Goal: Task Accomplishment & Management: Manage account settings

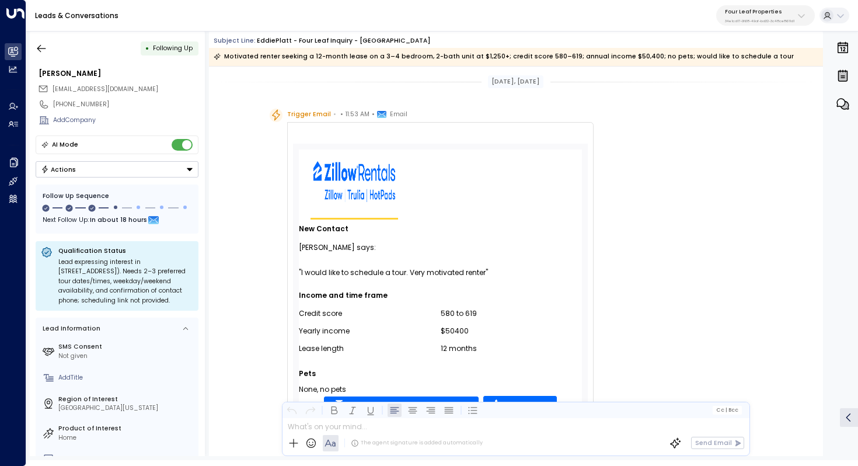
scroll to position [677, 0]
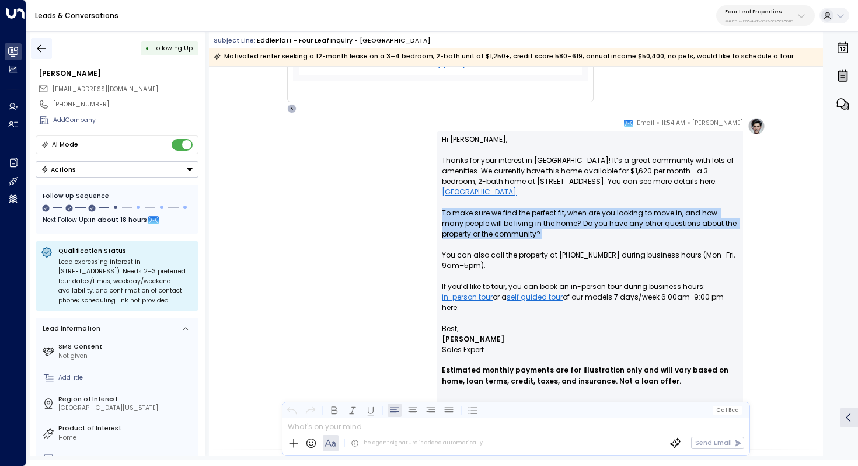
click at [39, 44] on icon "button" at bounding box center [42, 49] width 12 height 12
click at [47, 50] on button "button" at bounding box center [41, 48] width 21 height 21
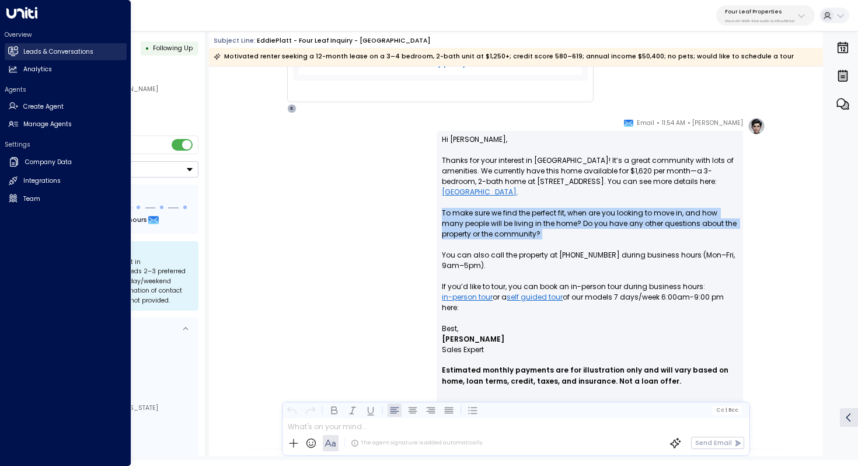
click at [39, 52] on h2 "Leads & Conversations" at bounding box center [58, 51] width 70 height 9
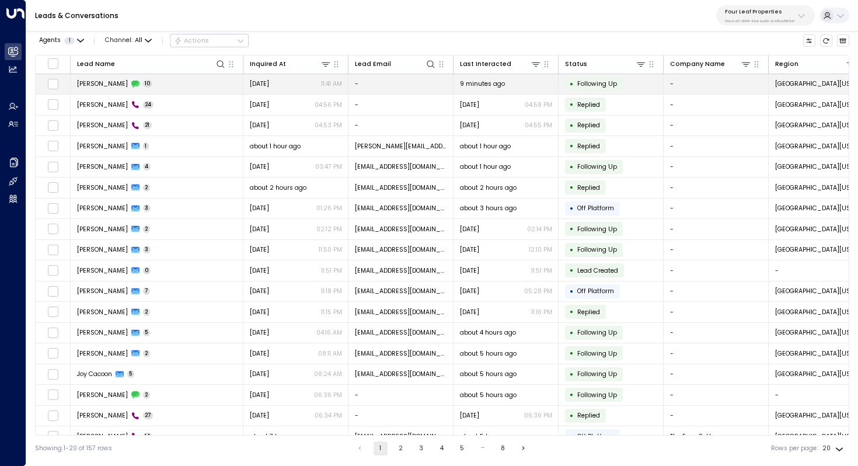
click at [158, 83] on td "Leslie Lane 10" at bounding box center [157, 84] width 173 height 20
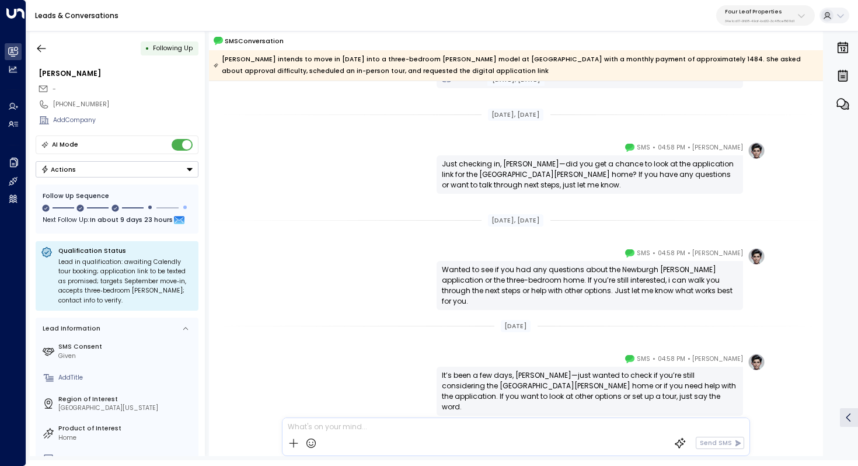
scroll to position [663, 0]
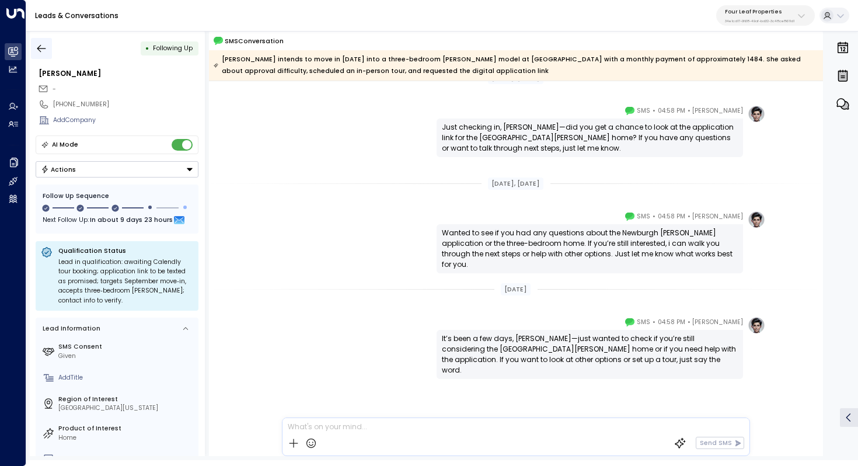
click at [42, 48] on icon "button" at bounding box center [42, 49] width 12 height 12
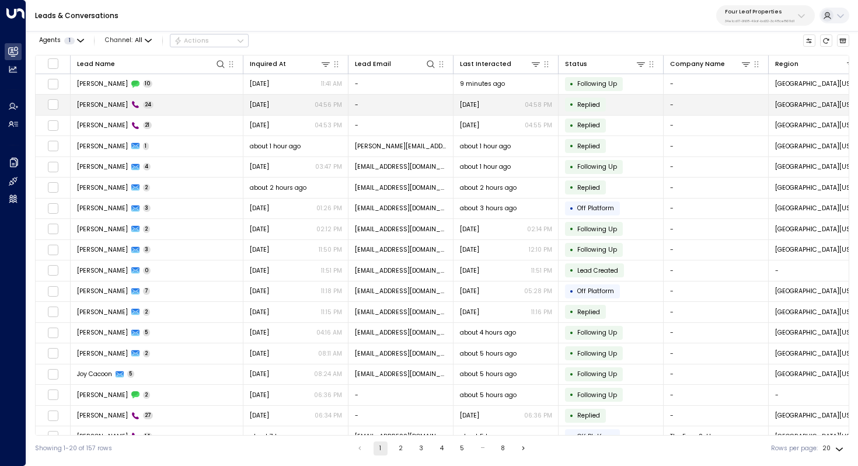
click at [98, 102] on span "Leslie Lane" at bounding box center [102, 104] width 51 height 9
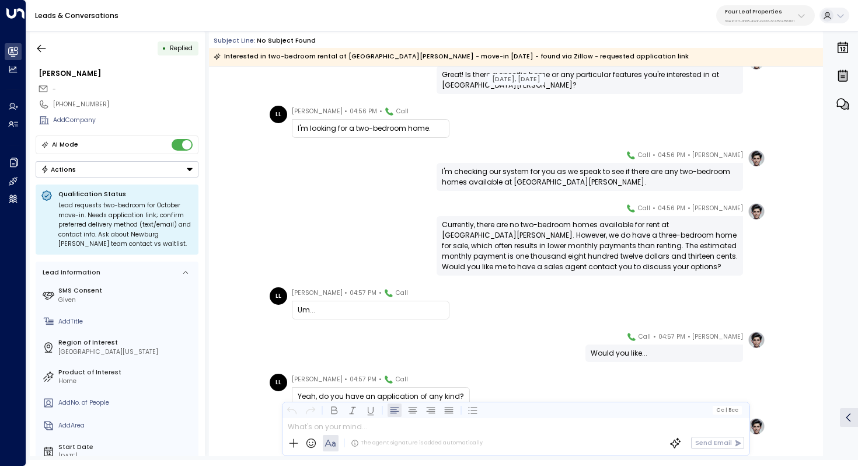
scroll to position [487, 0]
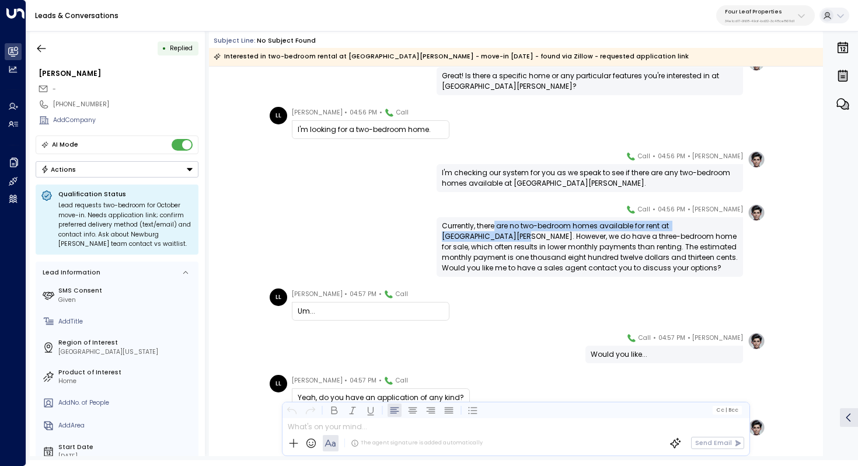
drag, startPoint x: 493, startPoint y: 228, endPoint x: 490, endPoint y: 236, distance: 8.1
click at [490, 236] on div "Currently, there are no two-bedroom homes available for rent at Newburgh Meadow…" at bounding box center [590, 247] width 296 height 53
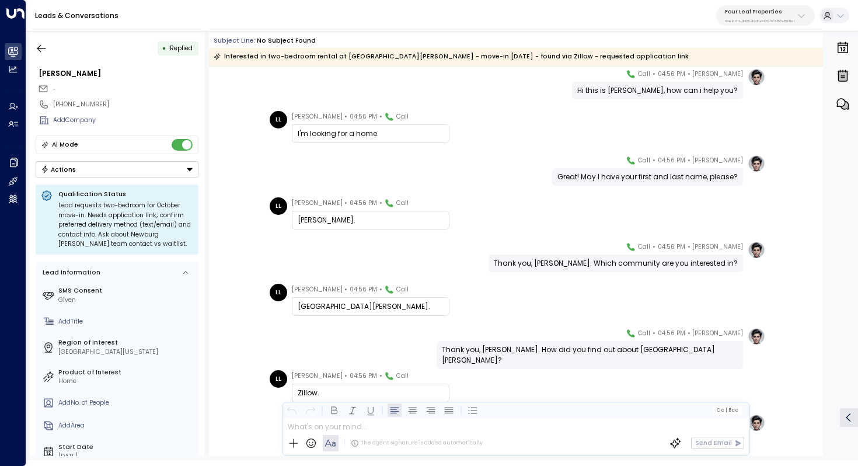
scroll to position [0, 0]
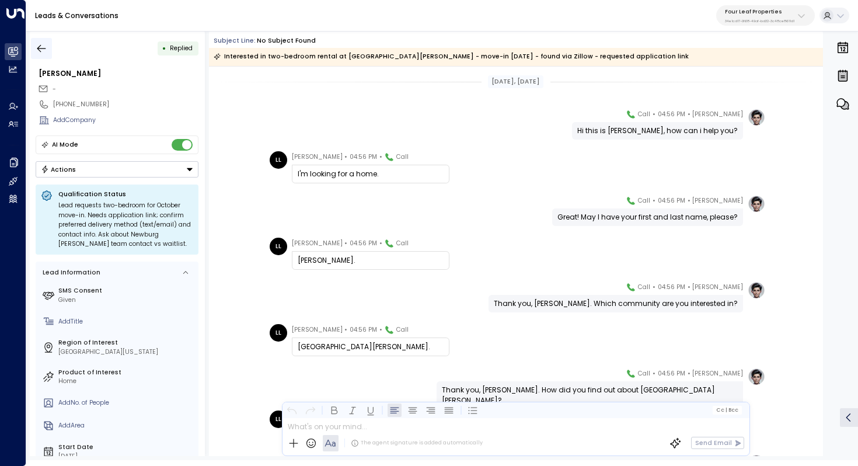
click at [41, 48] on icon "button" at bounding box center [42, 49] width 12 height 12
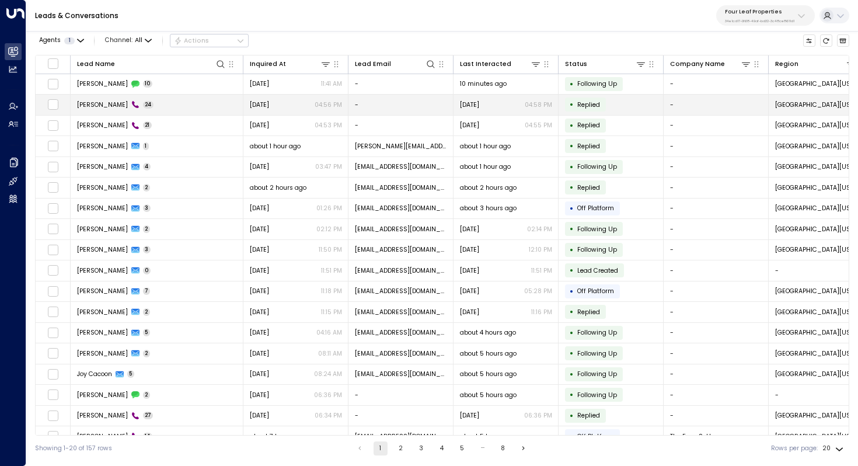
click at [95, 103] on span "Leslie Lane" at bounding box center [102, 104] width 51 height 9
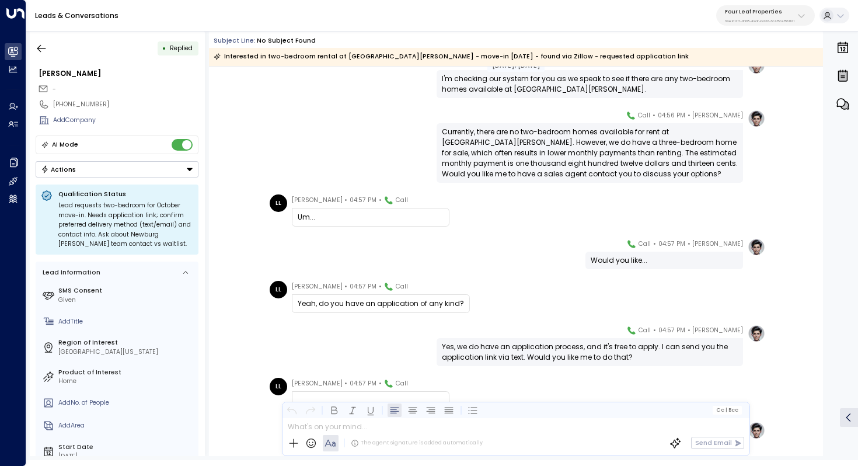
scroll to position [493, 0]
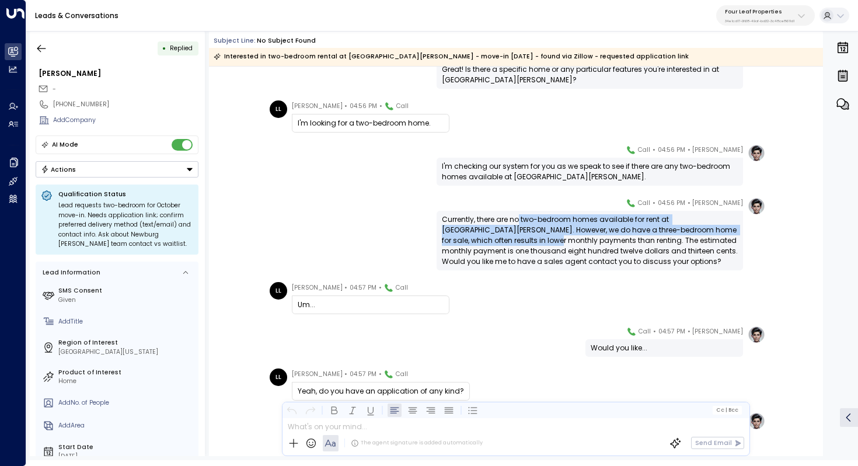
drag, startPoint x: 517, startPoint y: 220, endPoint x: 519, endPoint y: 241, distance: 21.6
click at [519, 241] on div "Currently, there are no two-bedroom homes available for rent at Newburgh Meadow…" at bounding box center [590, 240] width 296 height 53
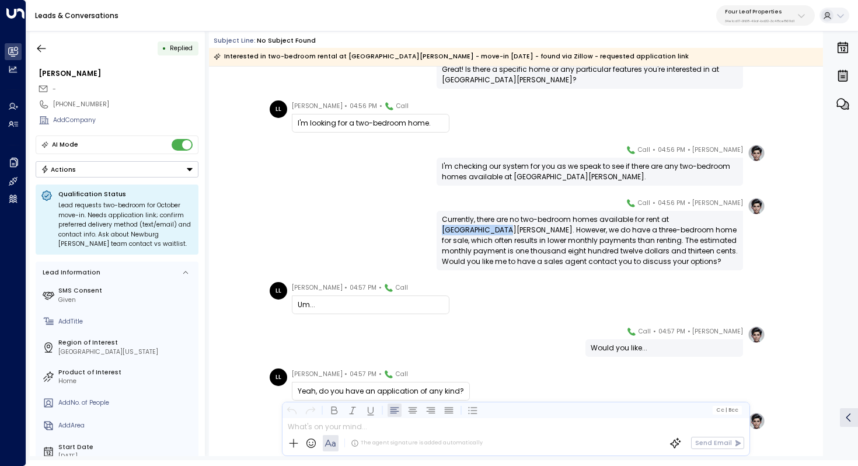
drag, startPoint x: 669, startPoint y: 219, endPoint x: 474, endPoint y: 230, distance: 195.3
click at [474, 230] on div "Currently, there are no two-bedroom homes available for rent at Newburgh Meadow…" at bounding box center [590, 240] width 296 height 53
copy div "Newburgh Meadows"
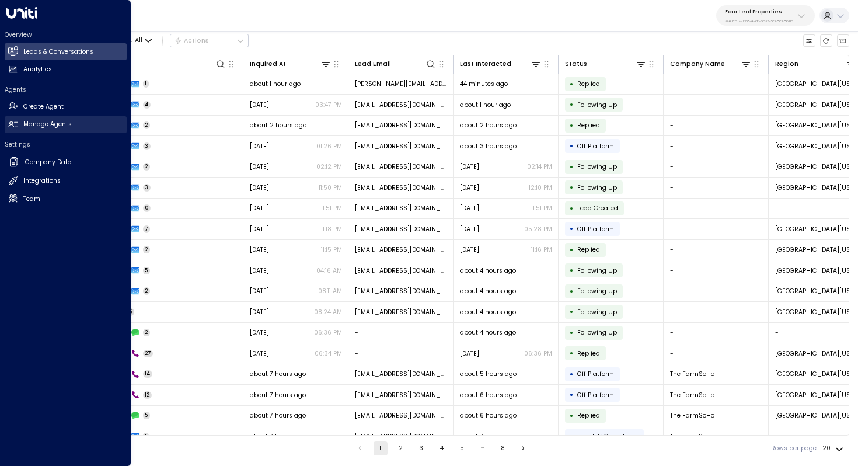
click at [47, 122] on h2 "Manage Agents" at bounding box center [47, 124] width 48 height 9
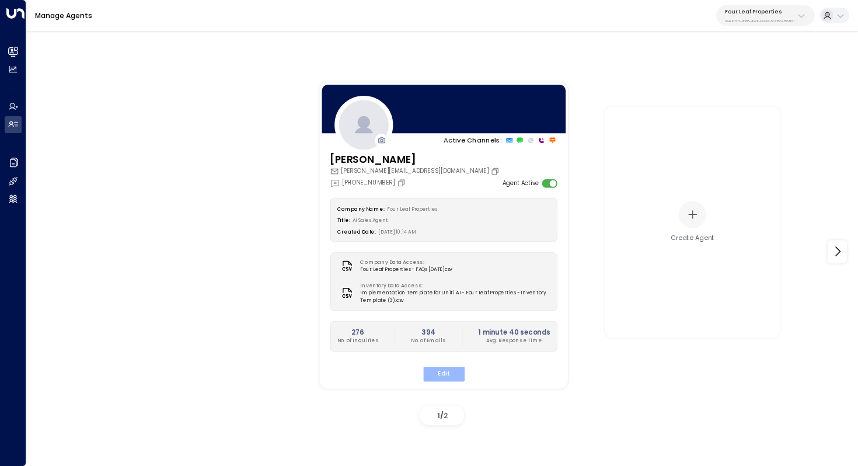
click at [448, 373] on button "Edit" at bounding box center [443, 373] width 41 height 15
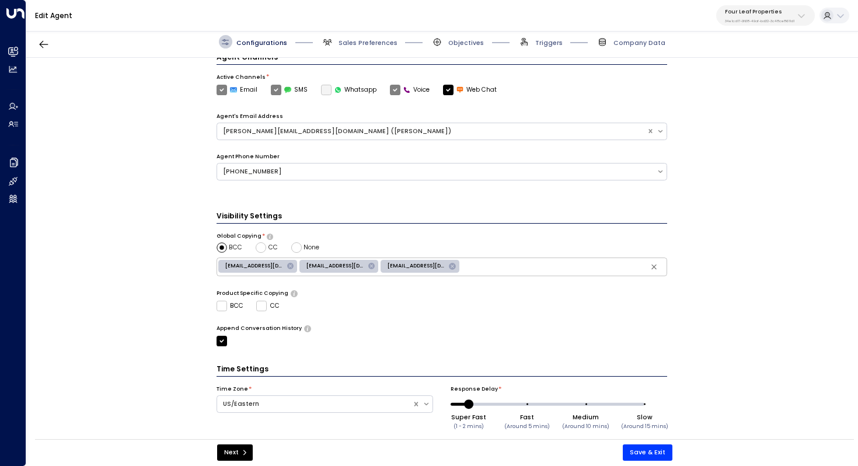
scroll to position [284, 0]
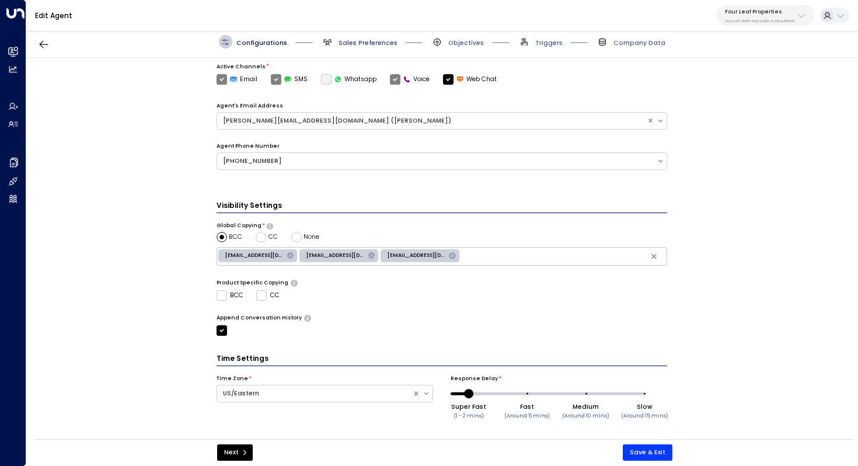
click at [376, 43] on span "Sales Preferences" at bounding box center [368, 43] width 59 height 9
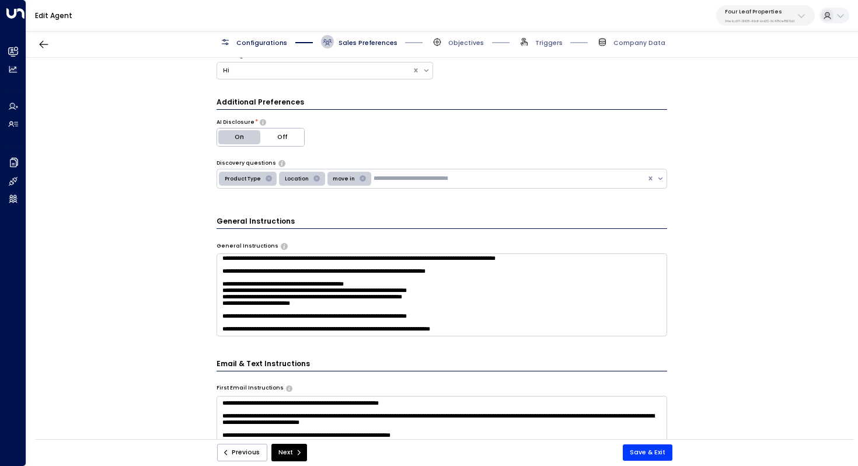
scroll to position [133, 0]
click at [364, 289] on textarea at bounding box center [442, 294] width 451 height 83
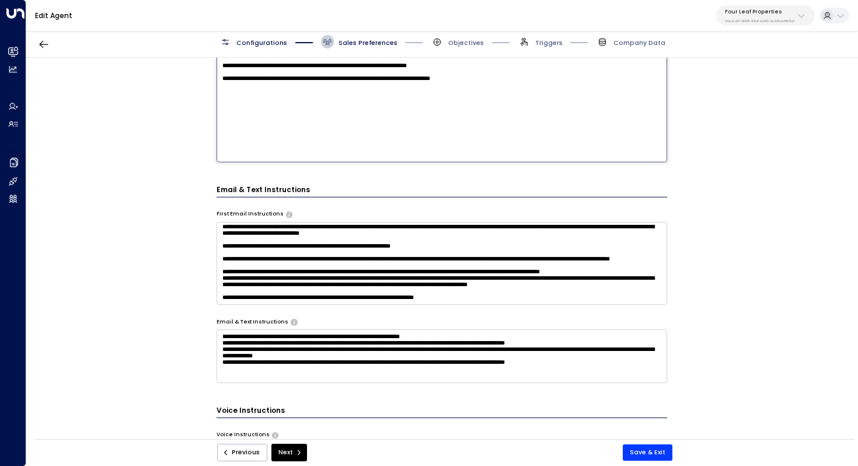
scroll to position [538, 0]
type textarea "**********"
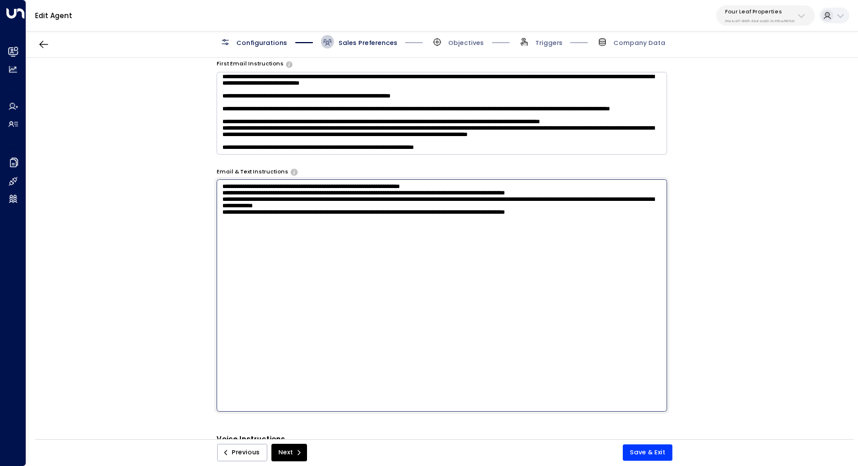
click at [395, 353] on textarea "**********" at bounding box center [442, 295] width 451 height 232
click at [419, 245] on textarea "**********" at bounding box center [442, 295] width 451 height 232
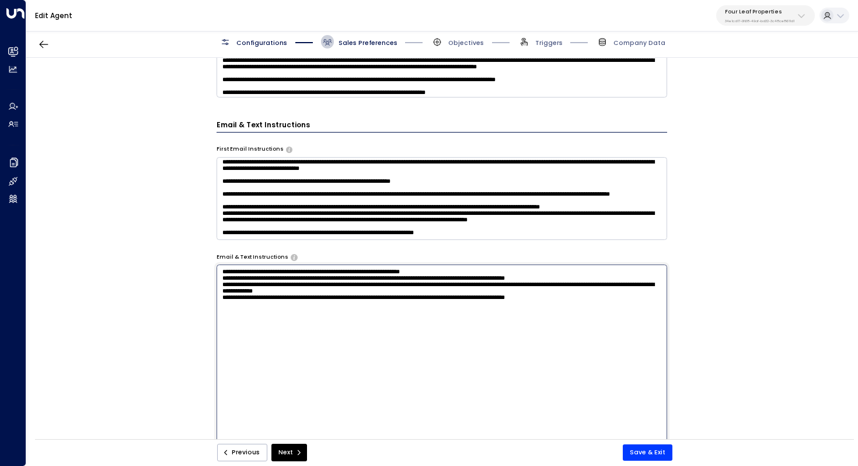
scroll to position [451, 0]
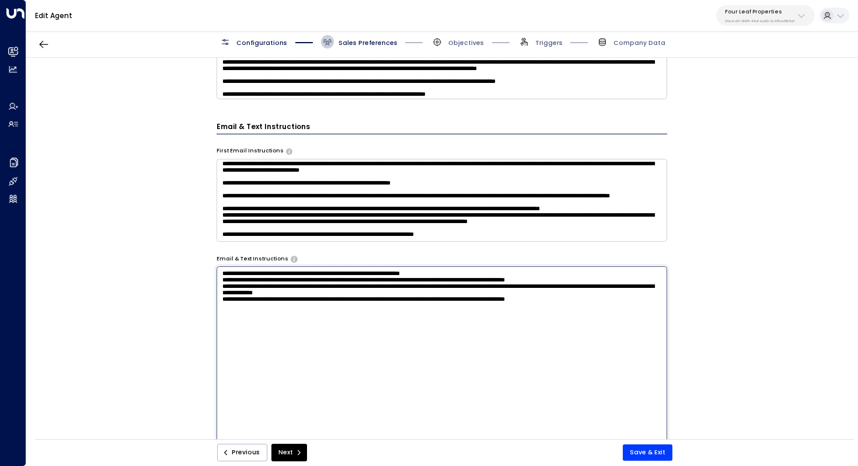
click at [423, 325] on textarea "**********" at bounding box center [442, 382] width 451 height 232
click at [542, 328] on textarea "**********" at bounding box center [442, 382] width 451 height 232
drag, startPoint x: 551, startPoint y: 328, endPoint x: 487, endPoint y: 327, distance: 63.7
click at [487, 327] on textarea "**********" at bounding box center [442, 382] width 451 height 232
click at [483, 328] on textarea "**********" at bounding box center [442, 382] width 451 height 232
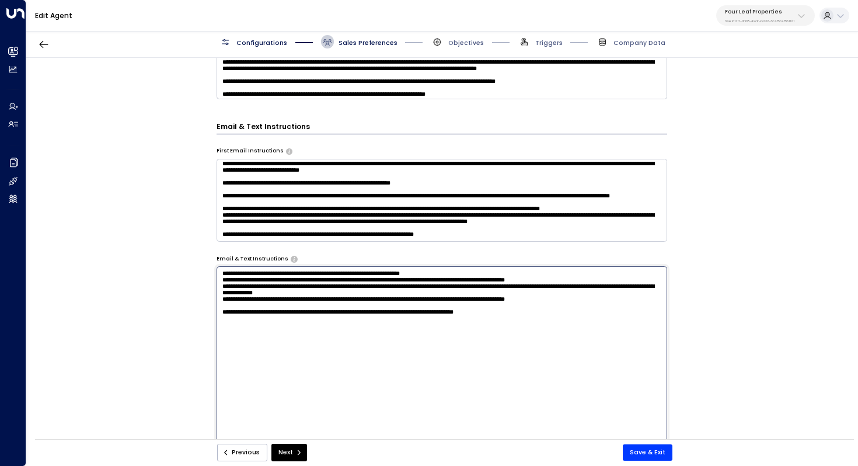
click at [485, 328] on textarea "**********" at bounding box center [442, 382] width 451 height 232
drag, startPoint x: 554, startPoint y: 332, endPoint x: 267, endPoint y: 333, distance: 287.3
click at [267, 333] on textarea "**********" at bounding box center [442, 382] width 451 height 232
drag, startPoint x: 527, startPoint y: 332, endPoint x: 196, endPoint y: 329, distance: 330.5
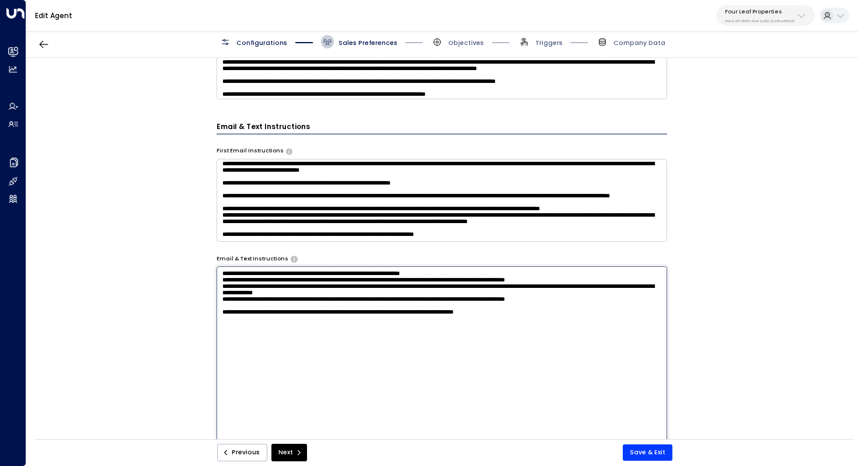
click at [196, 329] on div "**********" at bounding box center [441, 251] width 831 height 387
type textarea "**********"
click at [648, 453] on button "Save & Exit" at bounding box center [648, 452] width 50 height 16
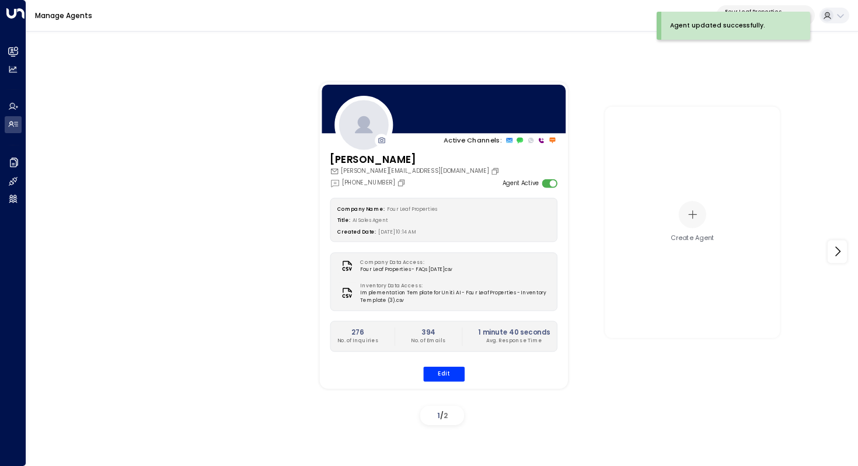
click at [528, 328] on h2 "1 minute 40 seconds" at bounding box center [514, 332] width 72 height 10
click at [461, 366] on button "Edit" at bounding box center [443, 373] width 41 height 15
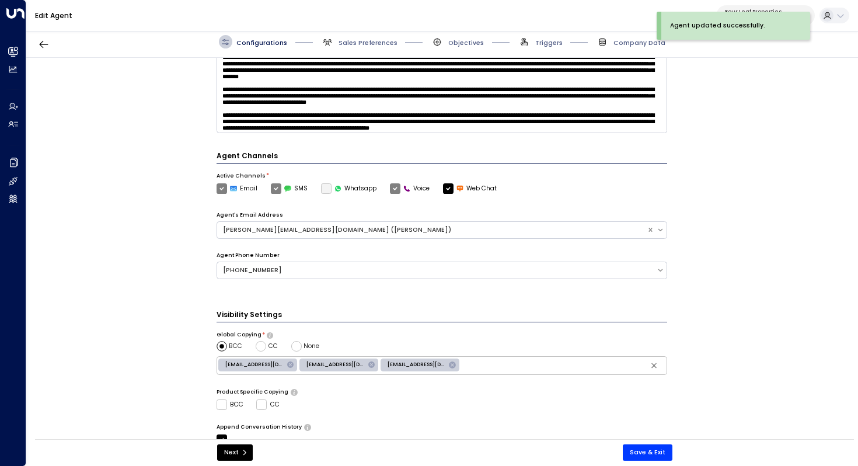
scroll to position [284, 0]
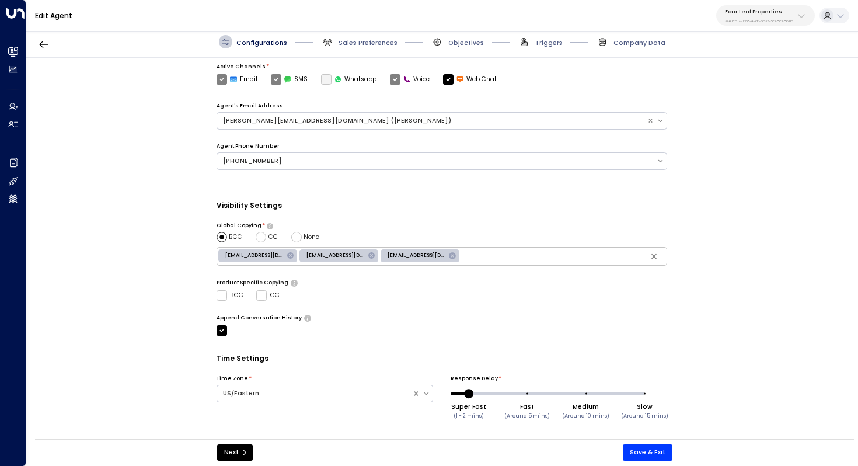
click at [385, 48] on div "Configurations Sales Preferences Objectives Triggers Company Data" at bounding box center [442, 42] width 832 height 32
click at [360, 41] on span "Sales Preferences" at bounding box center [368, 43] width 59 height 9
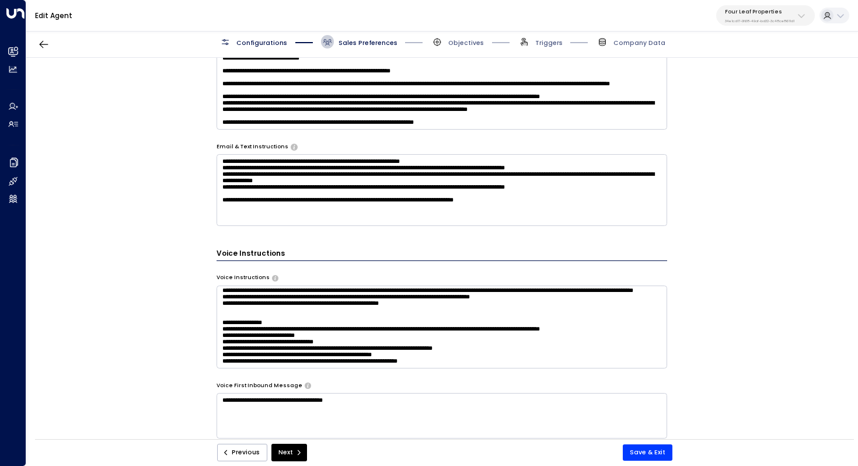
scroll to position [192, 0]
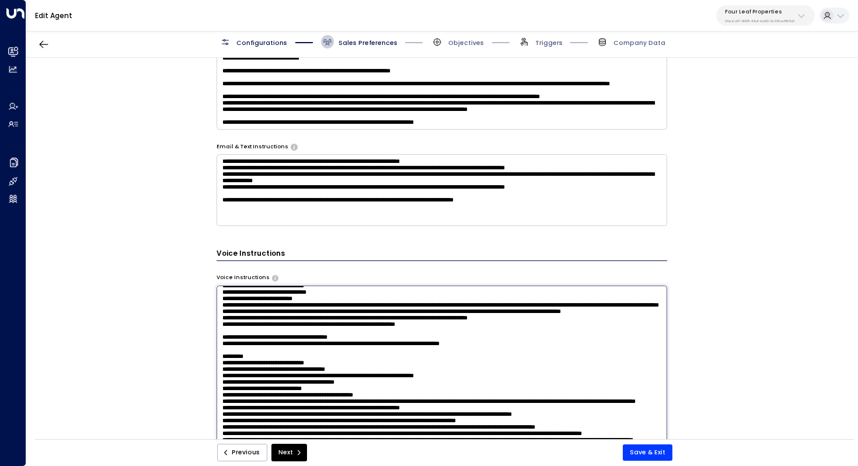
click at [310, 308] on textarea at bounding box center [442, 402] width 451 height 232
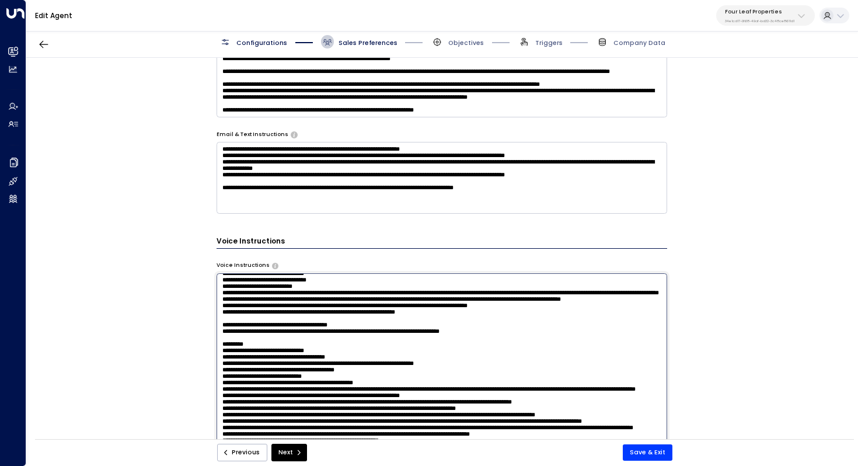
drag, startPoint x: 337, startPoint y: 348, endPoint x: 360, endPoint y: 348, distance: 22.8
click at [360, 348] on textarea at bounding box center [442, 389] width 451 height 232
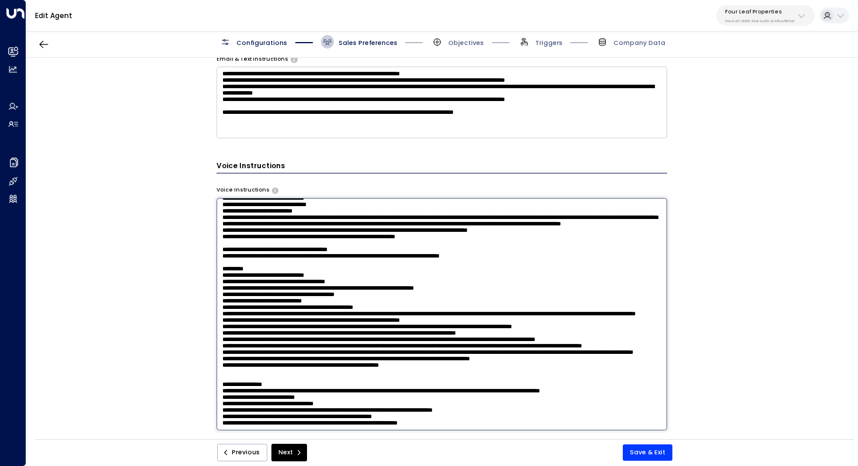
scroll to position [117, 0]
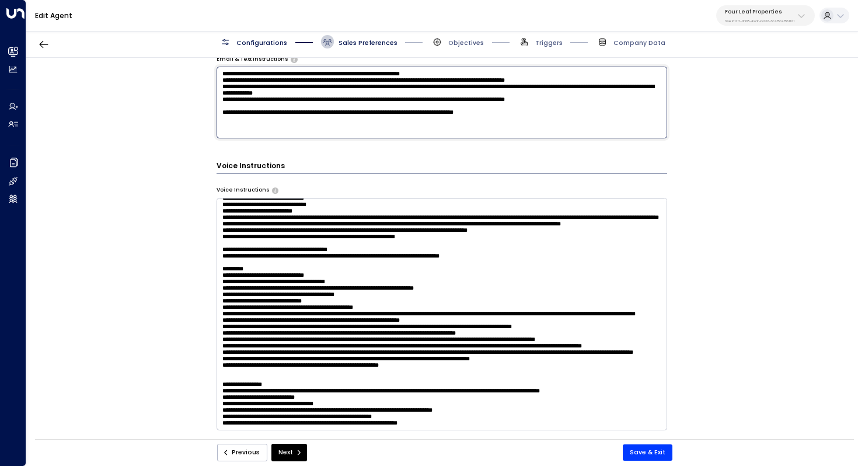
click at [511, 126] on textarea "**********" at bounding box center [442, 103] width 451 height 72
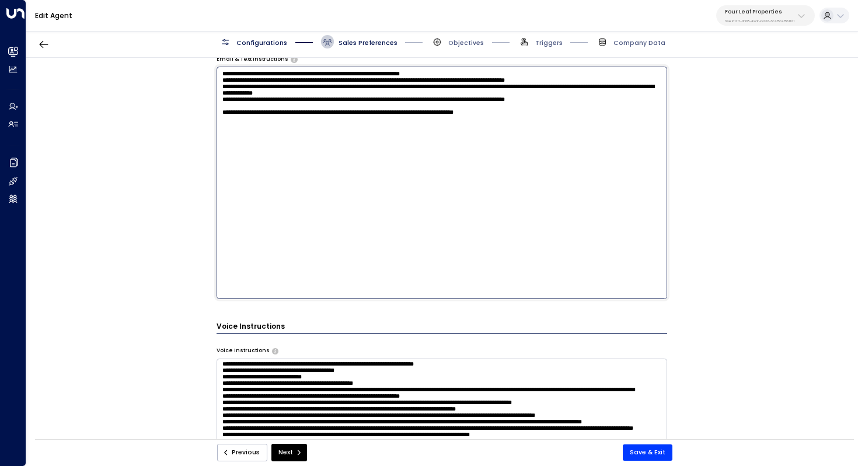
drag, startPoint x: 528, startPoint y: 127, endPoint x: 206, endPoint y: 121, distance: 322.4
click at [206, 121] on div "**********" at bounding box center [441, 251] width 831 height 387
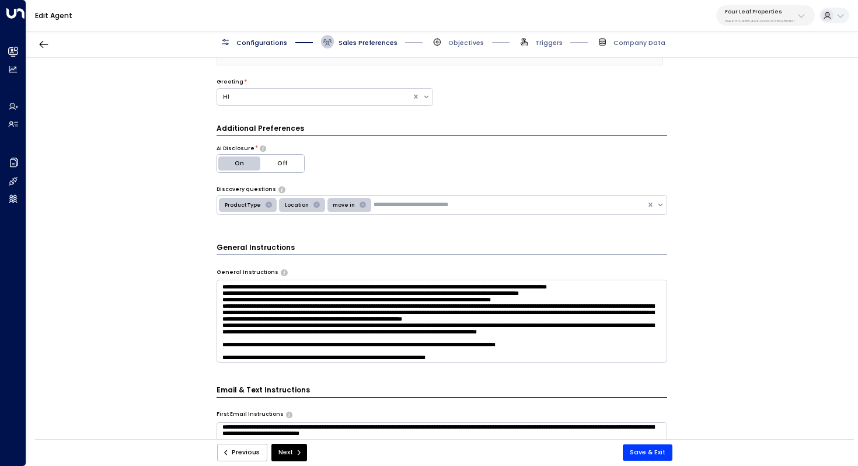
scroll to position [194, 0]
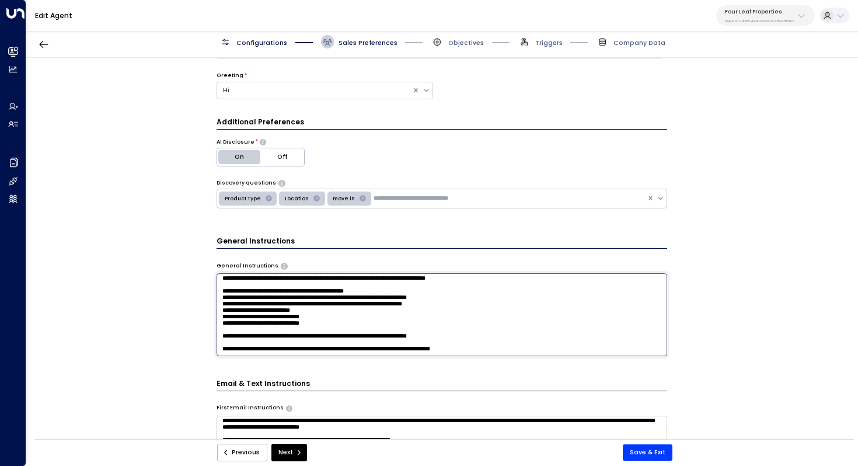
click at [380, 321] on textarea at bounding box center [442, 314] width 451 height 83
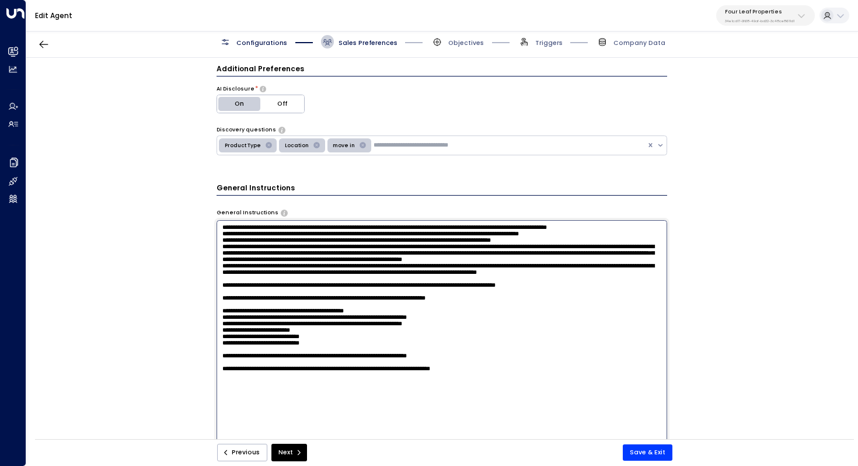
scroll to position [281, 0]
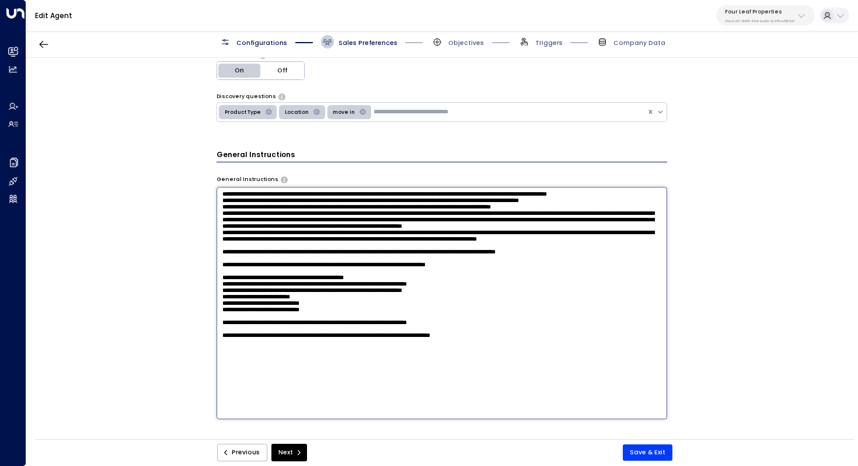
click at [503, 316] on textarea at bounding box center [442, 303] width 451 height 232
click at [498, 311] on textarea at bounding box center [442, 303] width 451 height 232
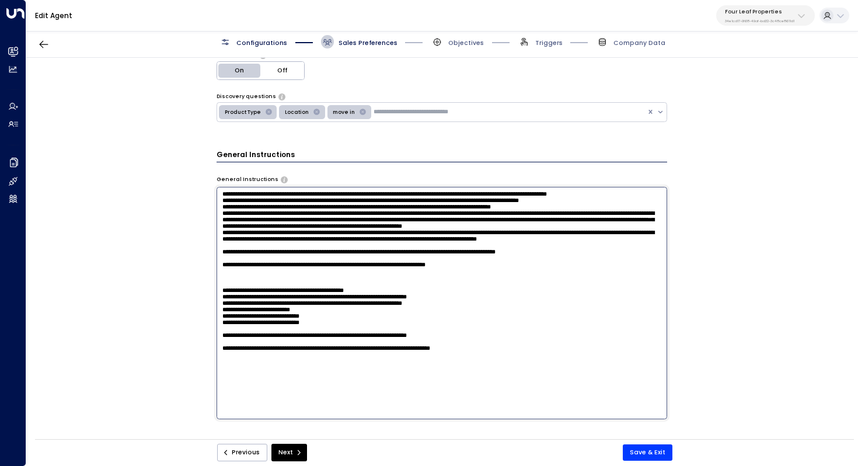
paste textarea "**********"
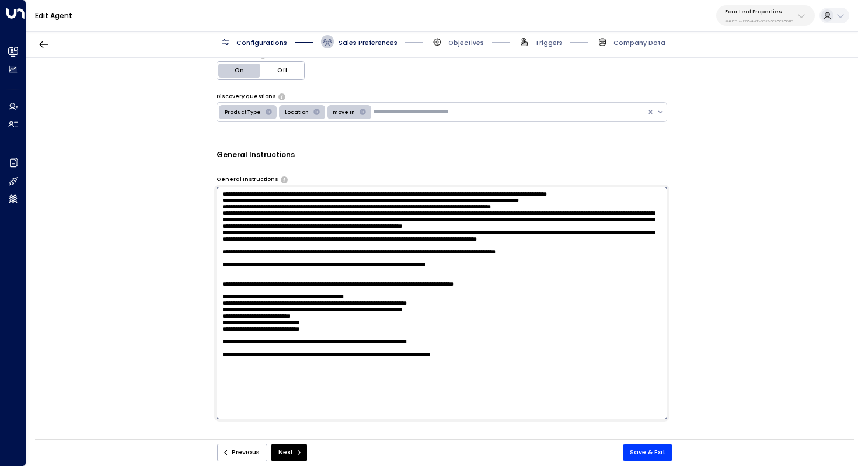
click at [309, 331] on textarea at bounding box center [442, 303] width 451 height 232
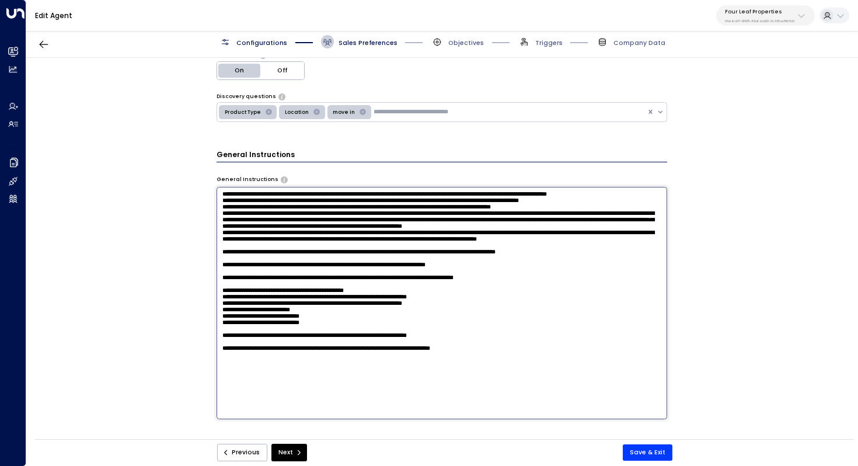
click at [454, 329] on textarea at bounding box center [442, 303] width 451 height 232
type textarea "**********"
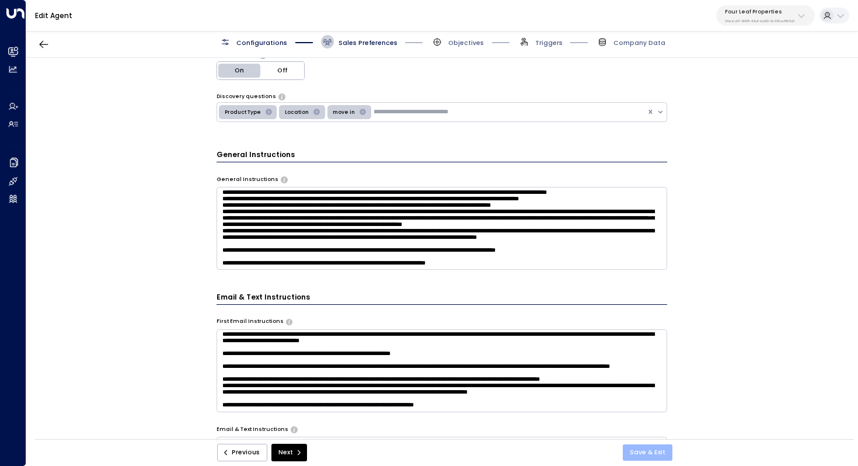
click at [642, 450] on button "Save & Exit" at bounding box center [648, 452] width 50 height 16
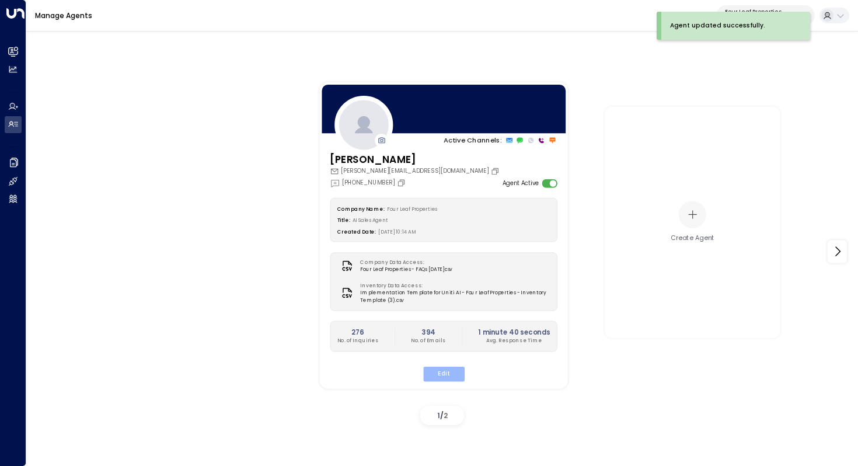
click at [449, 373] on button "Edit" at bounding box center [443, 373] width 41 height 15
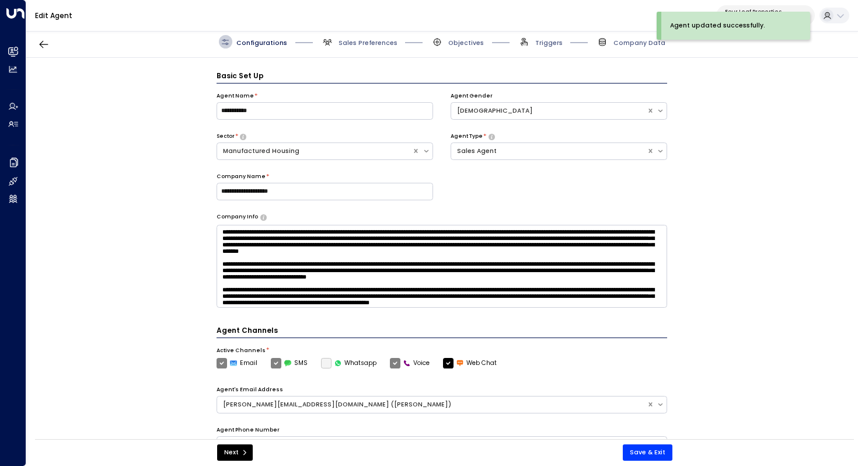
scroll to position [13, 0]
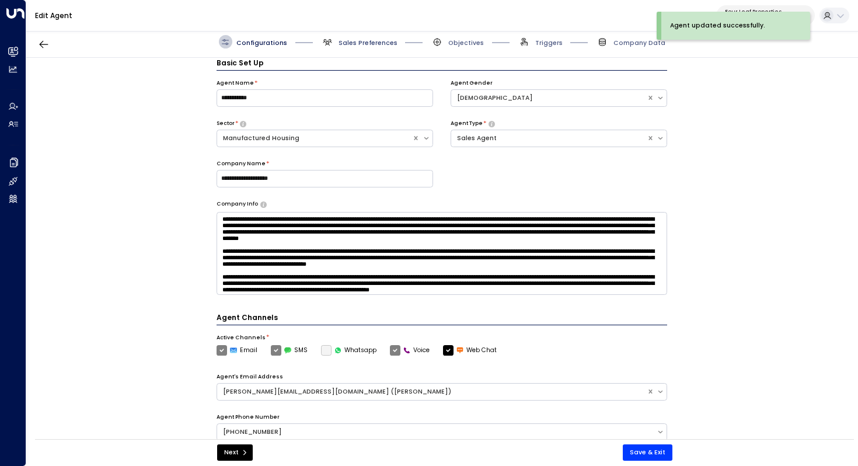
click at [353, 40] on span "Sales Preferences" at bounding box center [368, 43] width 59 height 9
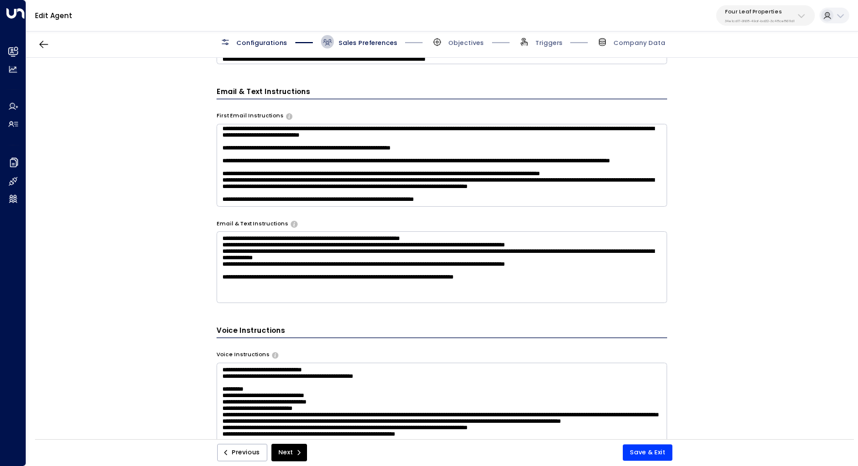
scroll to position [503, 0]
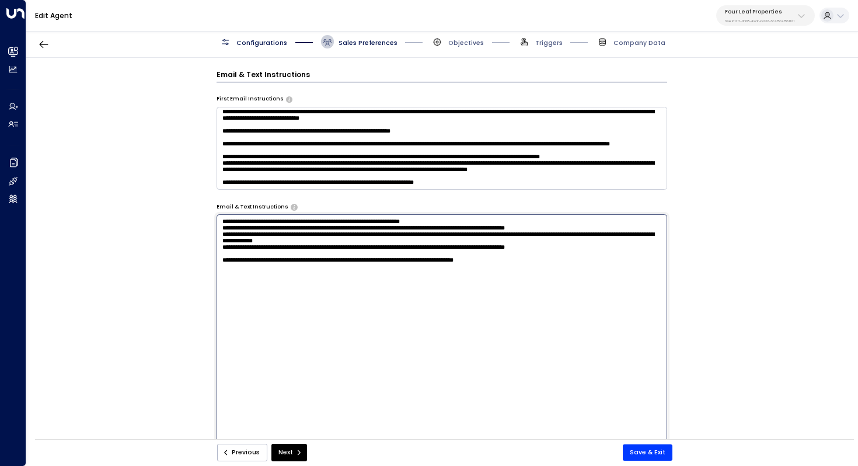
click at [464, 276] on textarea "**********" at bounding box center [442, 330] width 451 height 232
type textarea "**********"
click at [656, 451] on button "Save & Exit" at bounding box center [648, 452] width 50 height 16
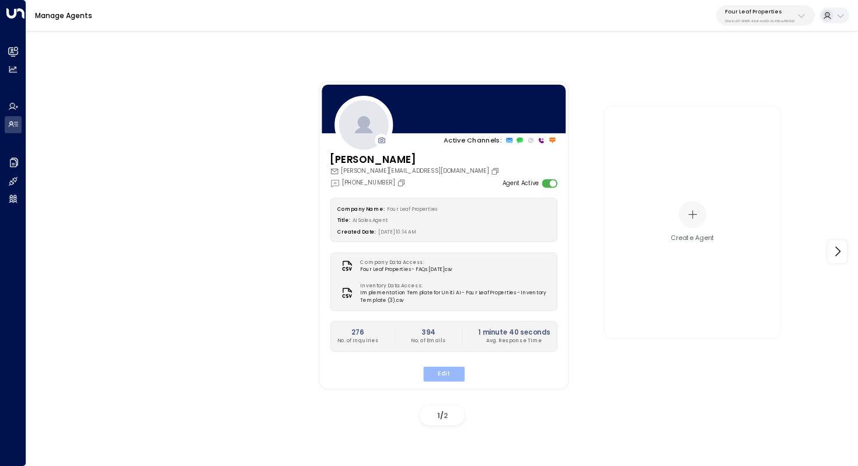
click at [455, 377] on button "Edit" at bounding box center [443, 373] width 41 height 15
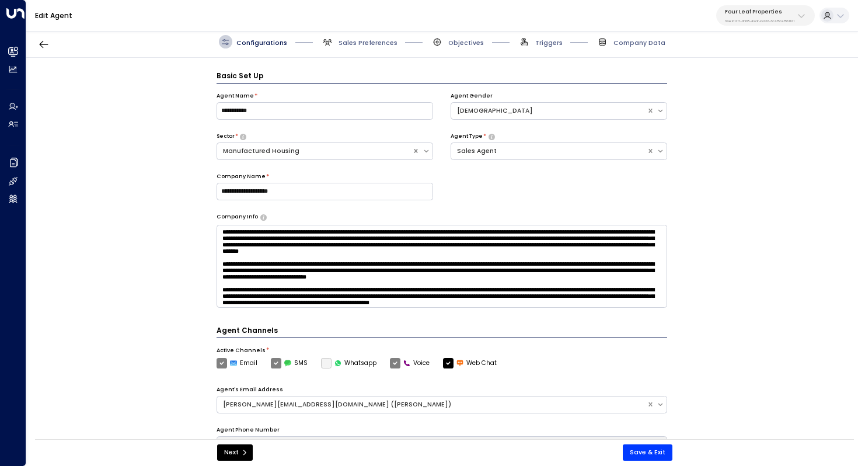
scroll to position [13, 0]
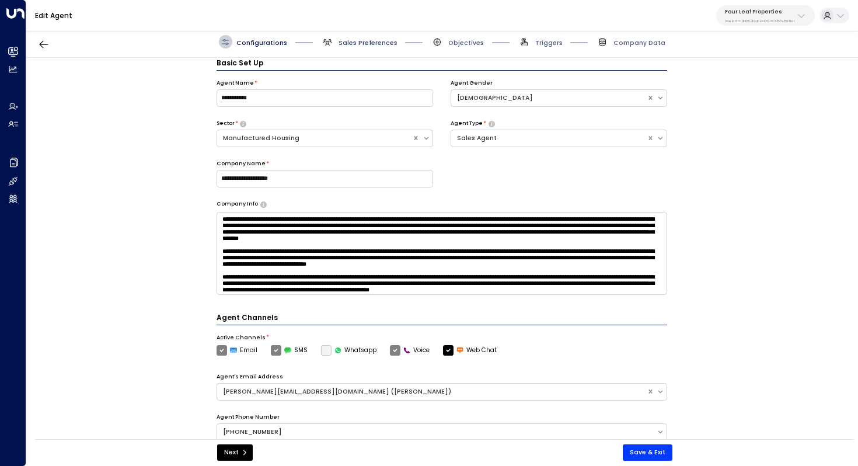
click at [377, 46] on span "Sales Preferences" at bounding box center [368, 43] width 59 height 9
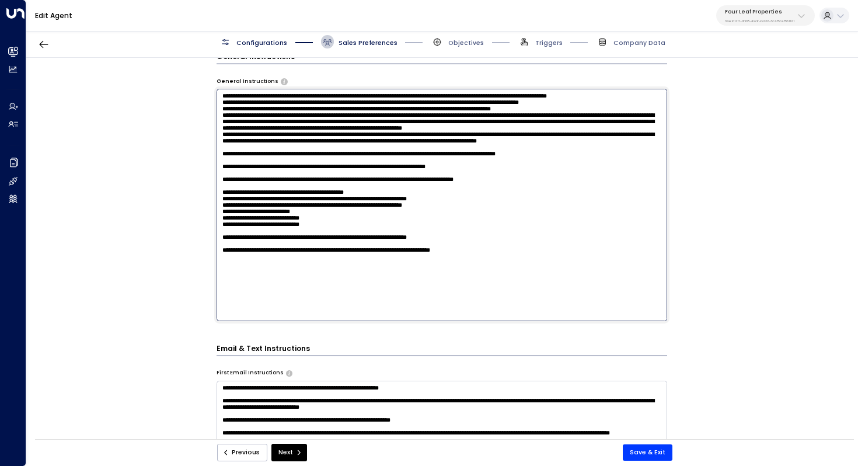
scroll to position [20, 0]
click at [478, 147] on textarea at bounding box center [442, 205] width 451 height 232
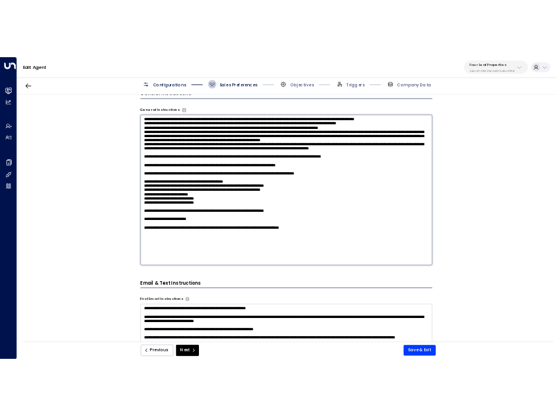
scroll to position [38, 0]
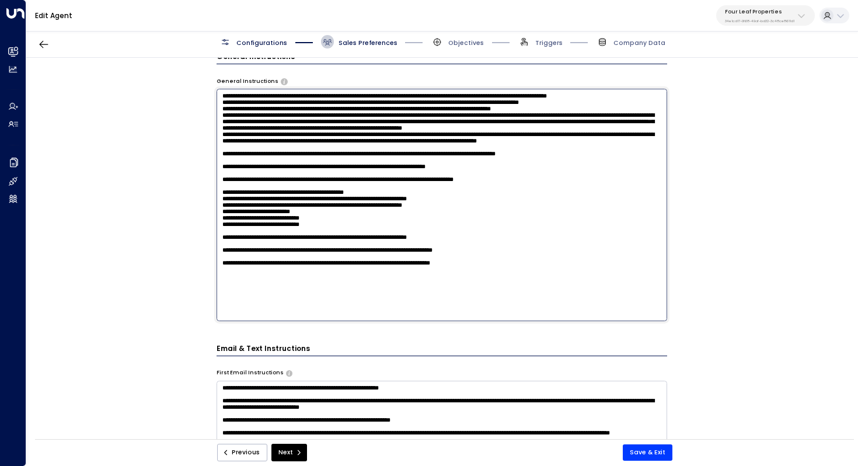
paste textarea "**********"
click at [497, 293] on textarea at bounding box center [442, 205] width 451 height 232
click at [260, 292] on textarea at bounding box center [442, 205] width 451 height 232
click at [319, 295] on textarea at bounding box center [442, 205] width 451 height 232
click at [475, 300] on textarea at bounding box center [442, 205] width 451 height 232
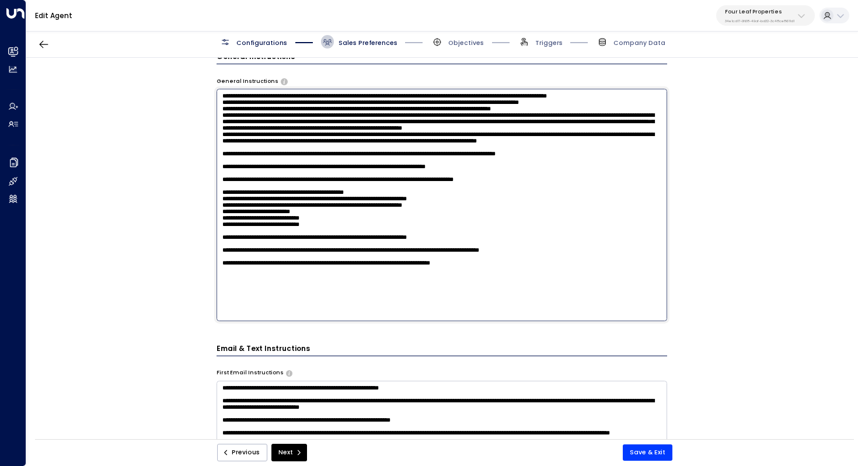
drag, startPoint x: 396, startPoint y: 294, endPoint x: 413, endPoint y: 294, distance: 16.9
click at [413, 294] on textarea at bounding box center [442, 205] width 451 height 232
click at [395, 293] on textarea at bounding box center [442, 205] width 451 height 232
click at [497, 302] on textarea at bounding box center [442, 205] width 451 height 232
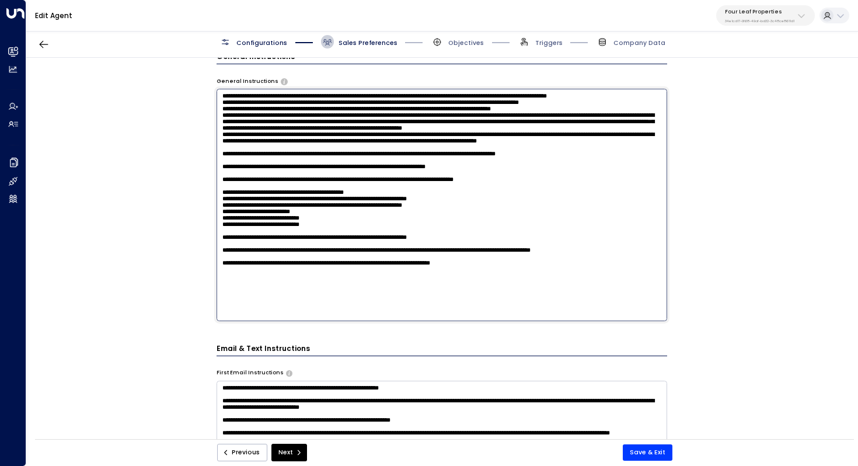
type textarea "**********"
click at [652, 463] on div "Previous Next Save & Exit" at bounding box center [444, 452] width 819 height 27
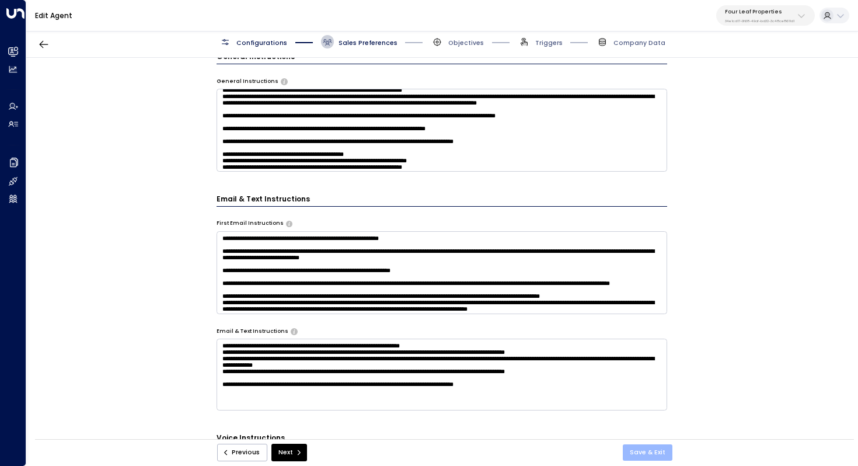
click at [664, 453] on button "Save & Exit" at bounding box center [648, 452] width 50 height 16
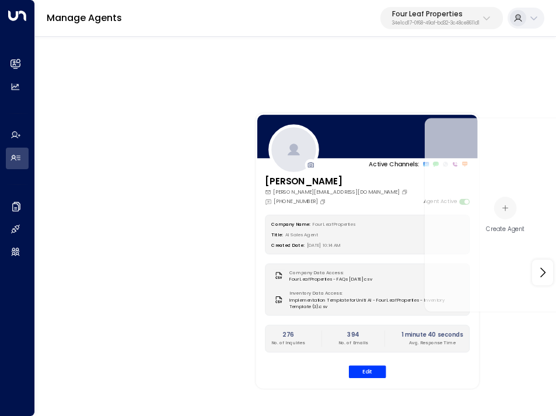
click at [458, 26] on p "34e1cd17-0f68-49af-bd32-3c48ce8611d1" at bounding box center [436, 23] width 88 height 5
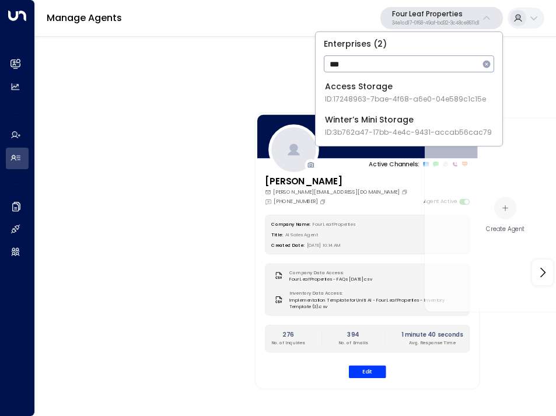
type input "***"
click at [388, 98] on span "ID: 17248963-7bae-4f68-a6e0-04e589c1c15e" at bounding box center [405, 99] width 161 height 11
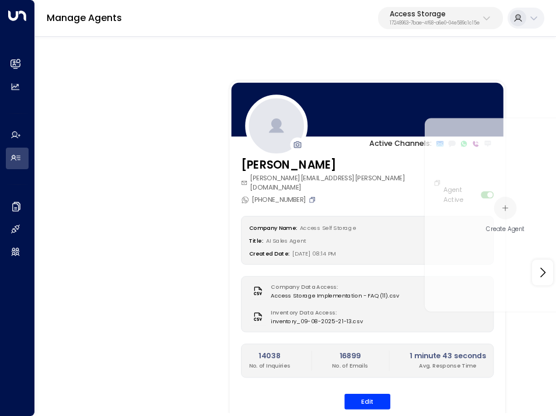
click at [309, 196] on icon "Copy" at bounding box center [313, 200] width 8 height 8
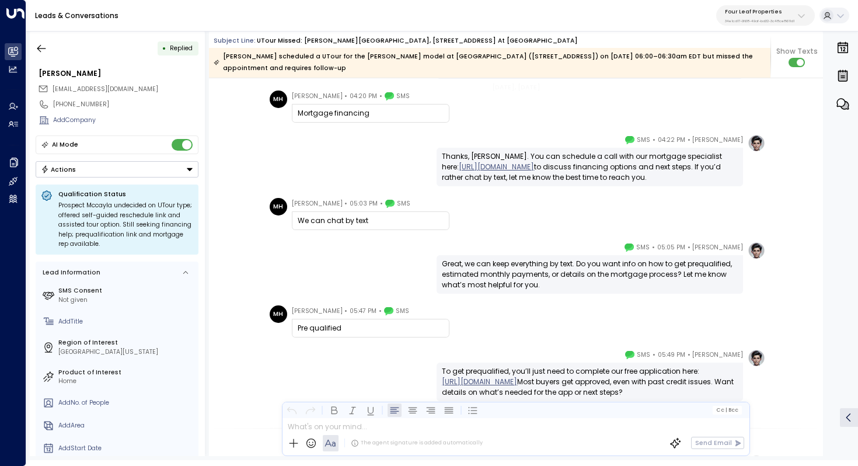
scroll to position [676, 0]
click at [46, 55] on button "button" at bounding box center [41, 48] width 21 height 21
click at [40, 46] on icon "button" at bounding box center [42, 49] width 12 height 12
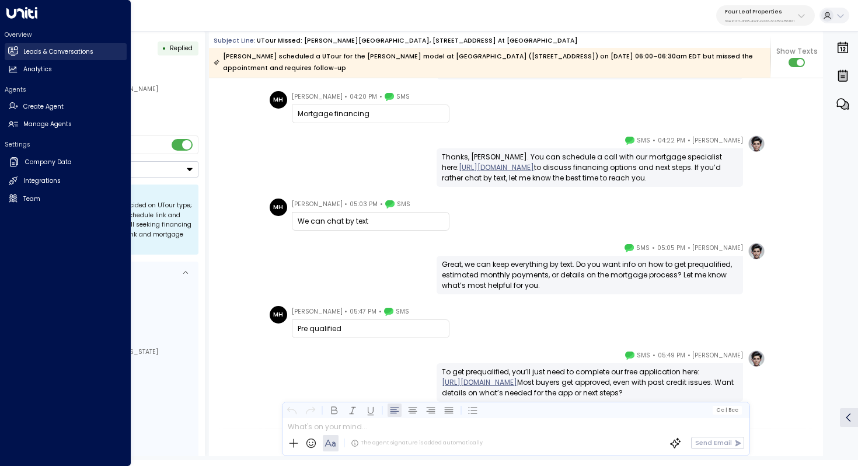
click at [18, 51] on icon at bounding box center [13, 51] width 10 height 8
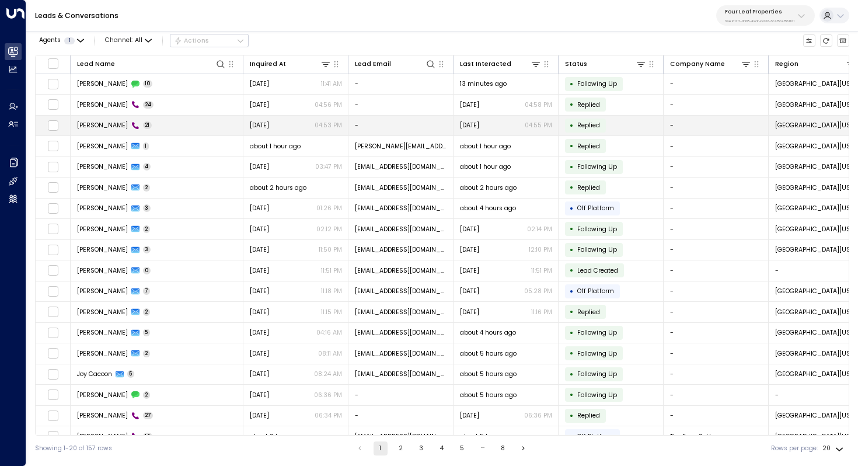
click at [157, 121] on td "Leslie Lane 21" at bounding box center [157, 126] width 173 height 20
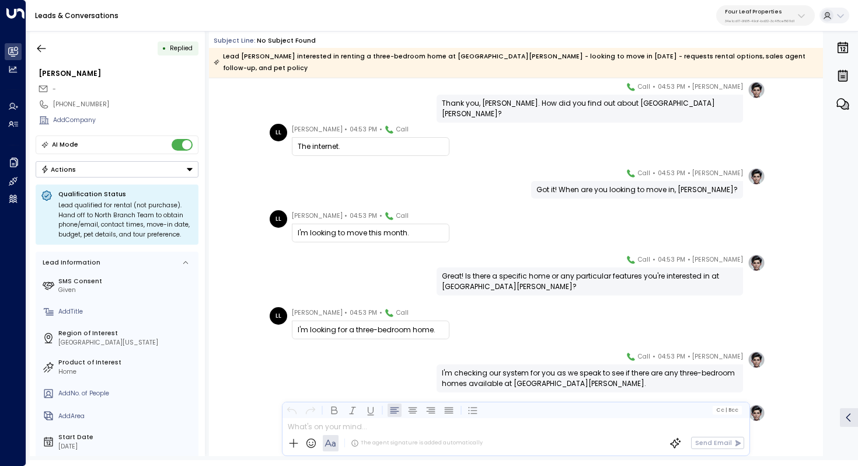
scroll to position [255, 0]
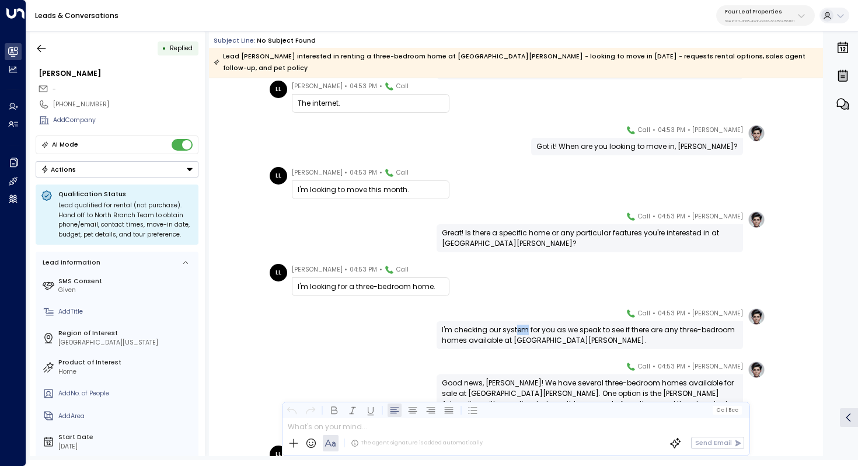
drag, startPoint x: 514, startPoint y: 319, endPoint x: 524, endPoint y: 318, distance: 10.6
click at [524, 325] on div "I'm checking our system for you as we speak to see if there are any three-bedro…" at bounding box center [590, 335] width 296 height 21
drag, startPoint x: 531, startPoint y: 318, endPoint x: 526, endPoint y: 332, distance: 15.0
click at [526, 332] on div "I'm checking our system for you as we speak to see if there are any three-bedro…" at bounding box center [590, 335] width 296 height 21
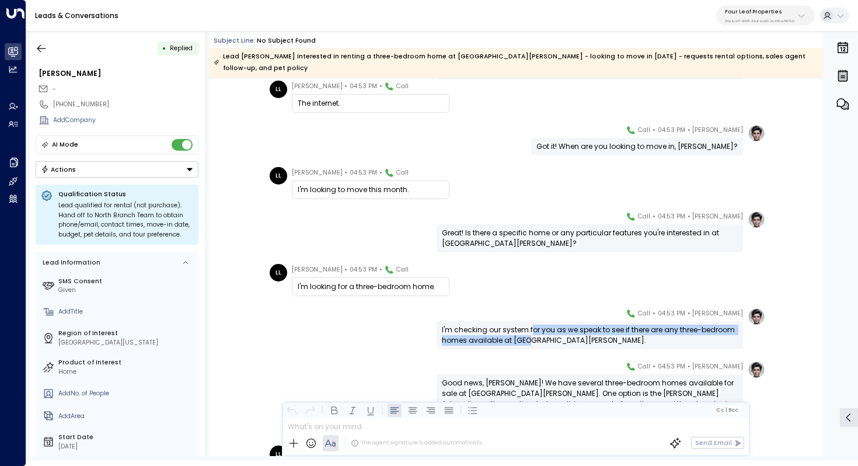
click at [526, 332] on div "I'm checking our system for you as we speak to see if there are any three-bedro…" at bounding box center [590, 335] width 296 height 21
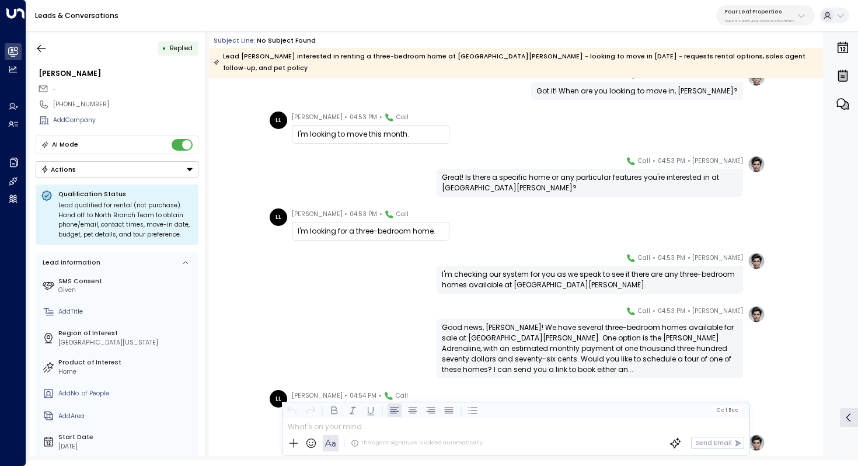
click at [531, 325] on div "Good news, Lisa! We have several three-bedroom homes available for sale at Nort…" at bounding box center [590, 348] width 296 height 53
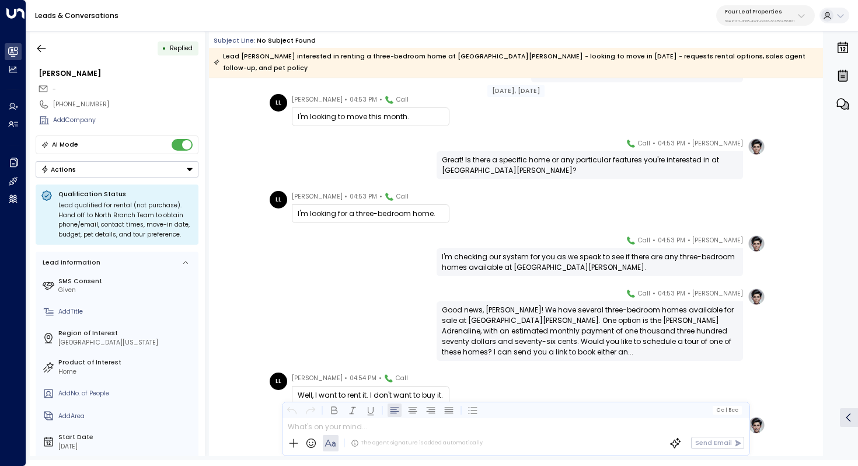
scroll to position [330, 0]
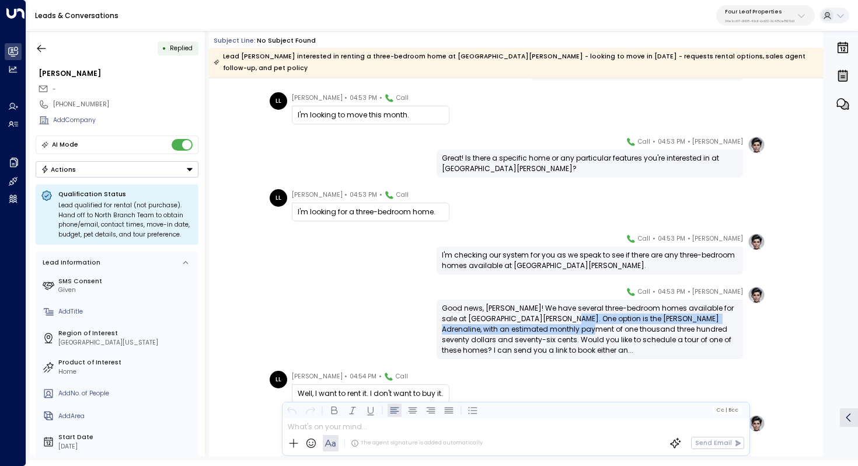
drag, startPoint x: 549, startPoint y: 309, endPoint x: 548, endPoint y: 321, distance: 12.3
click at [548, 321] on div "Good news, Lisa! We have several three-bedroom homes available for sale at Nort…" at bounding box center [590, 329] width 296 height 53
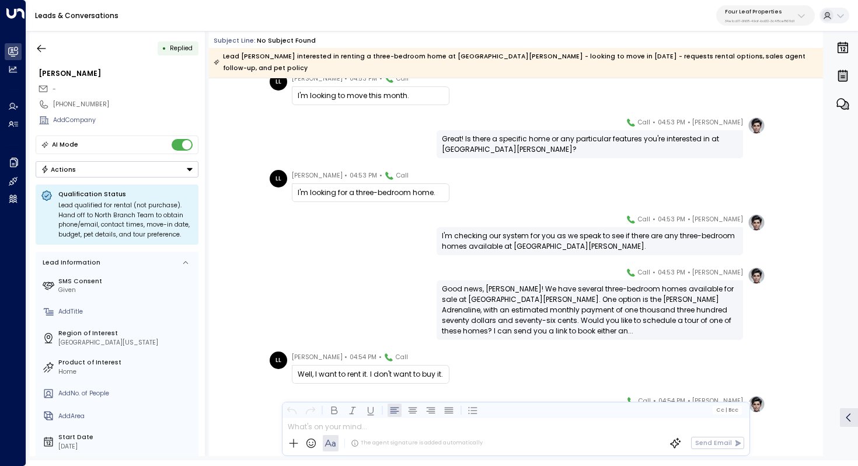
scroll to position [350, 0]
click at [553, 308] on div "Good news, Lisa! We have several three-bedroom homes available for sale at Nort…" at bounding box center [590, 309] width 296 height 53
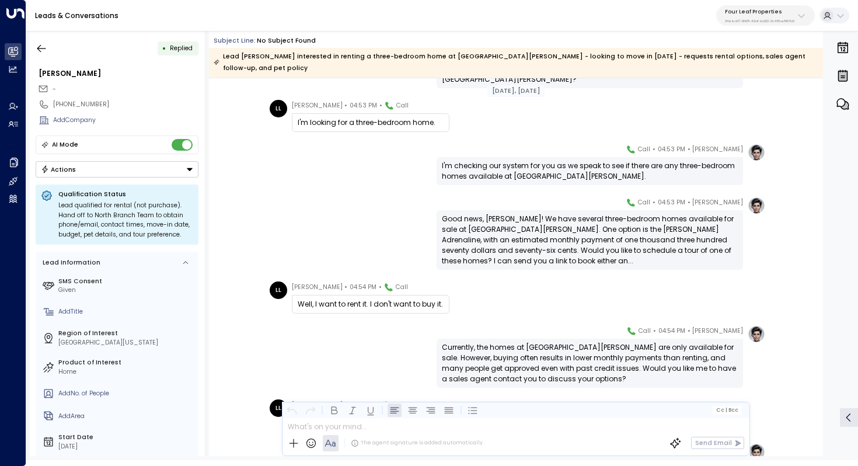
scroll to position [422, 0]
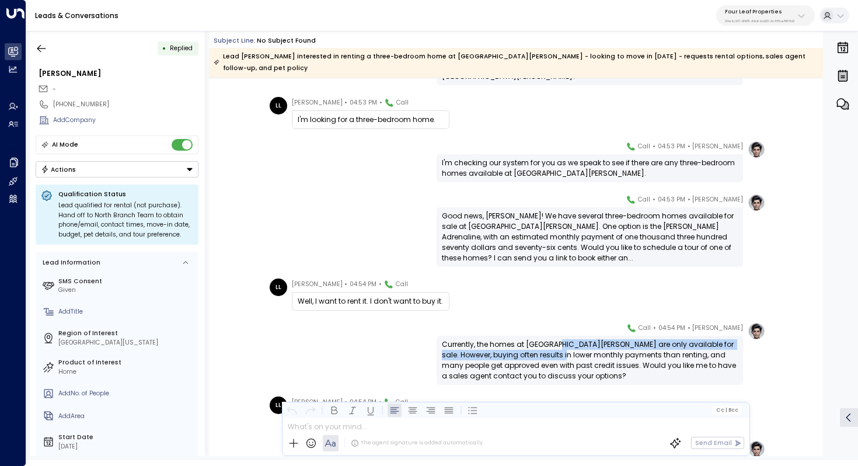
drag, startPoint x: 554, startPoint y: 330, endPoint x: 552, endPoint y: 339, distance: 9.4
click at [552, 339] on div "Currently, the homes at North Branch Meadows are only available for sale. Howev…" at bounding box center [590, 360] width 296 height 42
drag, startPoint x: 557, startPoint y: 333, endPoint x: 556, endPoint y: 342, distance: 9.4
click at [556, 342] on div "Currently, the homes at North Branch Meadows are only available for sale. Howev…" at bounding box center [590, 360] width 296 height 42
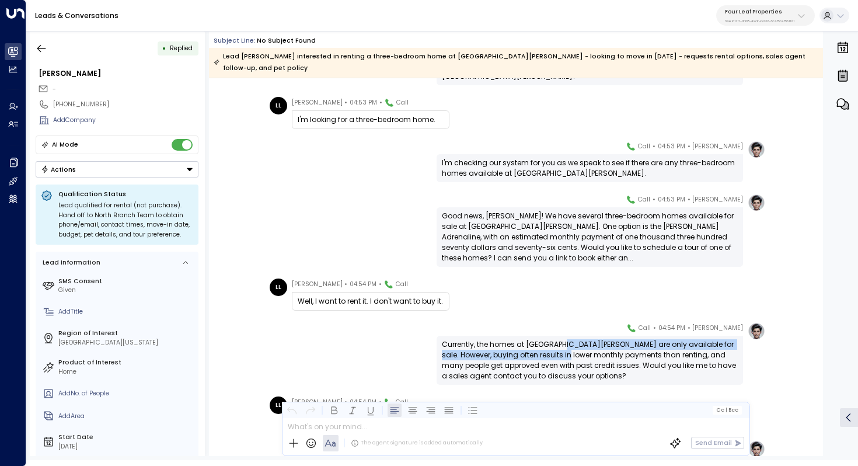
click at [556, 342] on div "Currently, the homes at North Branch Meadows are only available for sale. Howev…" at bounding box center [590, 360] width 296 height 42
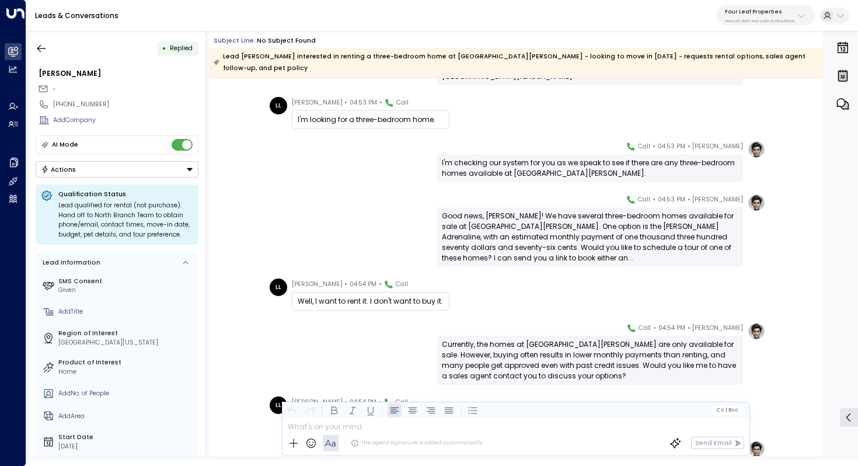
scroll to position [437, 0]
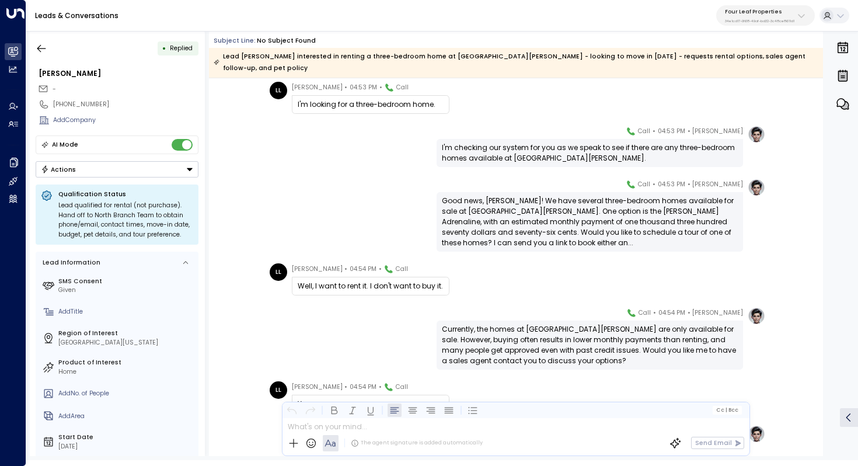
click at [559, 340] on div "Currently, the homes at North Branch Meadows are only available for sale. Howev…" at bounding box center [590, 345] width 296 height 42
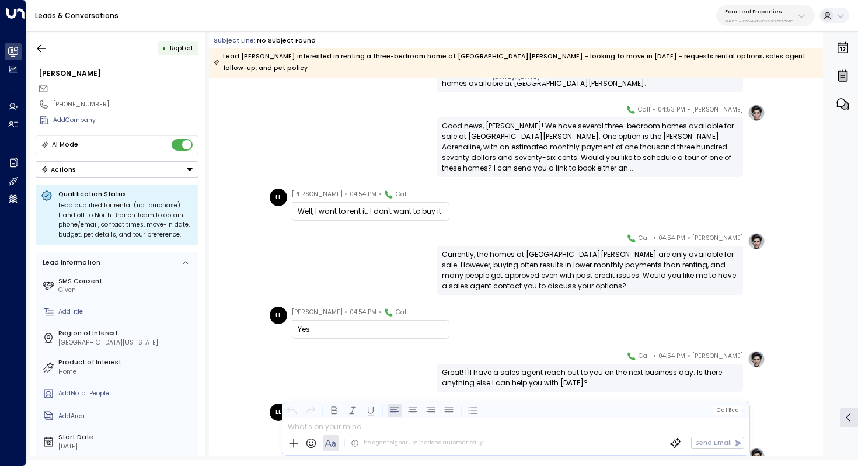
scroll to position [533, 0]
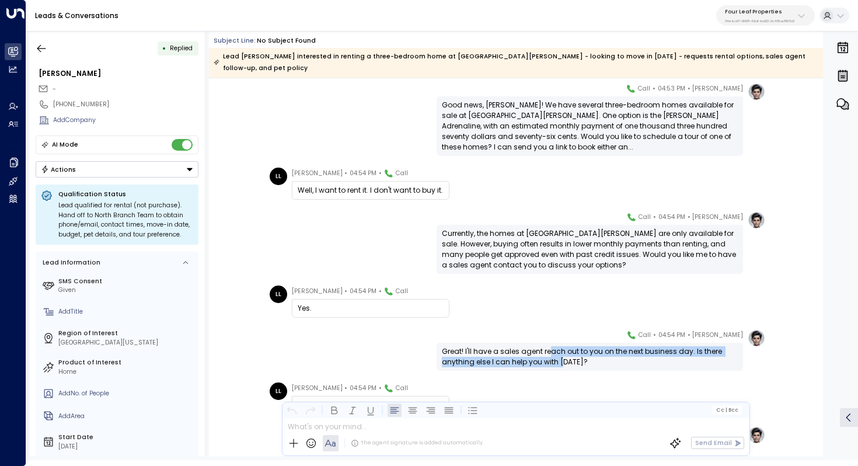
drag, startPoint x: 546, startPoint y: 339, endPoint x: 561, endPoint y: 349, distance: 17.7
click at [561, 349] on div "Great! I'll have a sales agent reach out to you on the next business day. Is th…" at bounding box center [590, 356] width 296 height 21
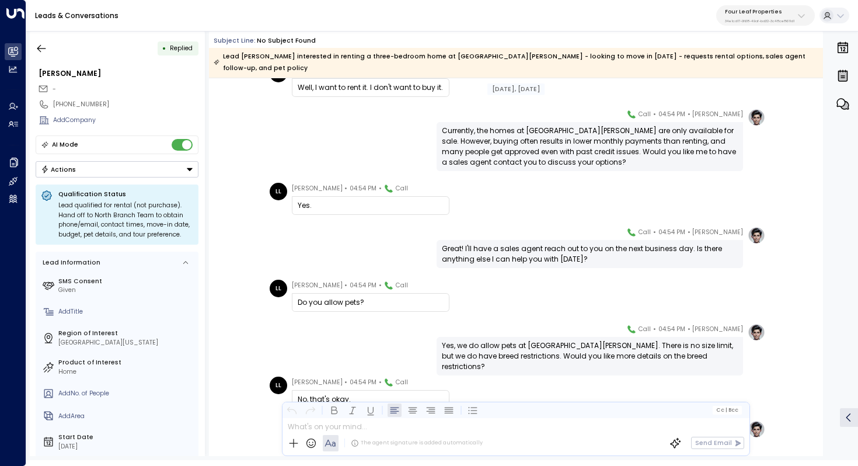
scroll to position [638, 0]
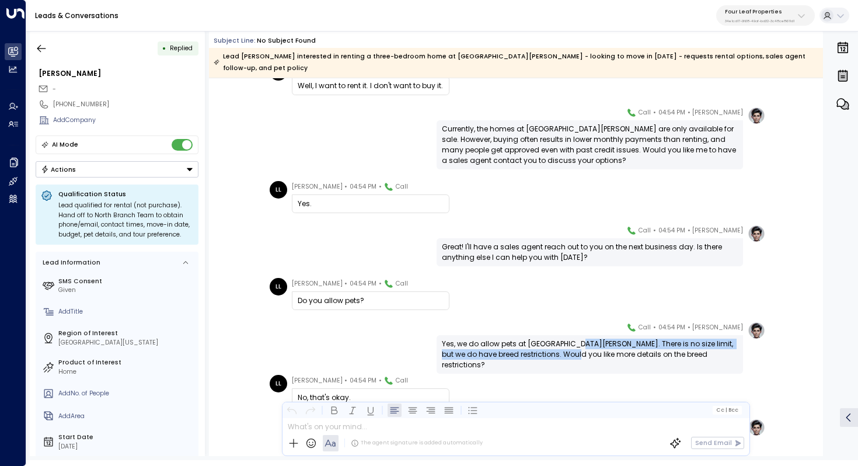
drag, startPoint x: 575, startPoint y: 333, endPoint x: 574, endPoint y: 340, distance: 7.0
click at [574, 340] on div "Yes, we do allow pets at North Branch Meadows. There is no size limit, but we d…" at bounding box center [590, 355] width 296 height 32
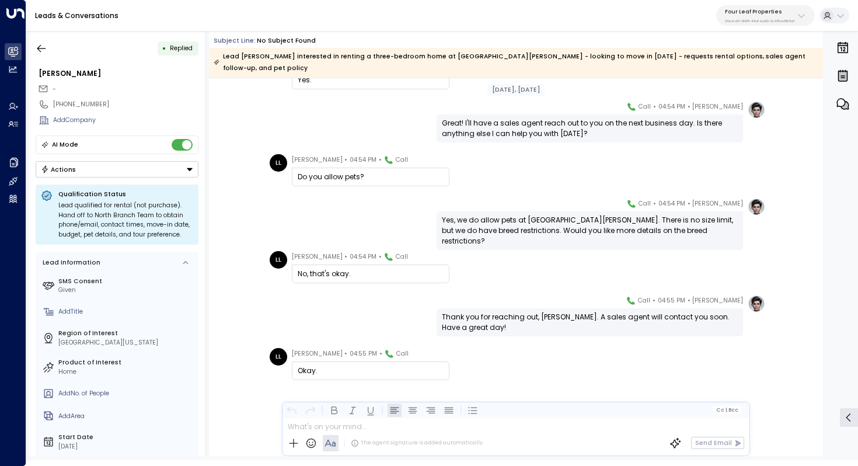
scroll to position [761, 0]
click at [46, 41] on button "button" at bounding box center [41, 48] width 21 height 21
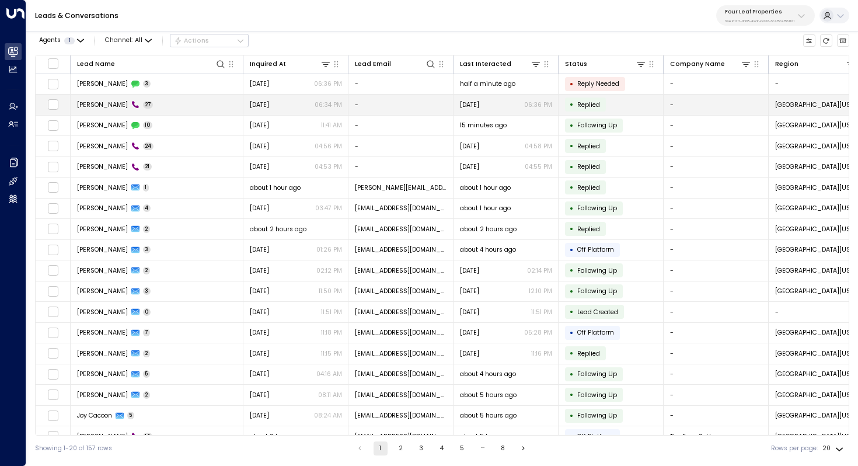
click at [177, 98] on td "Dennis Becerra 27" at bounding box center [157, 105] width 173 height 20
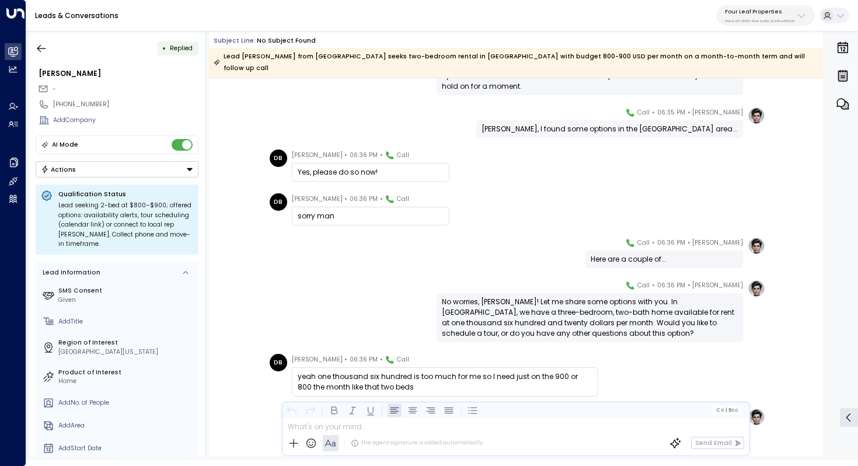
scroll to position [659, 0]
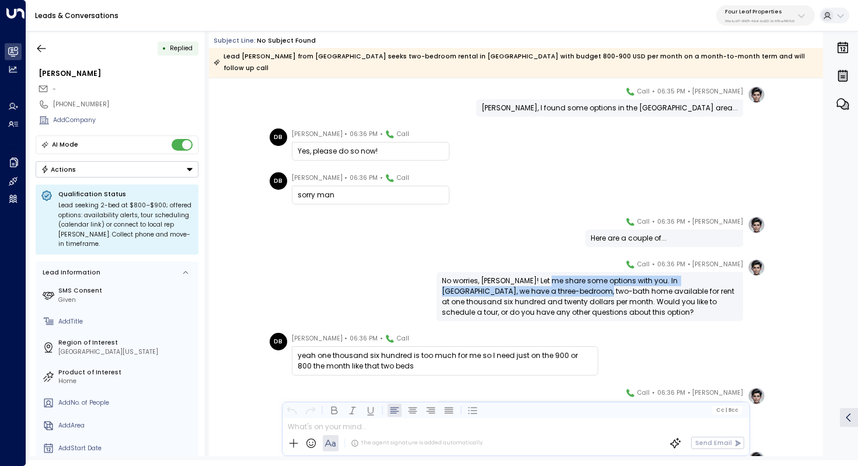
drag, startPoint x: 548, startPoint y: 270, endPoint x: 548, endPoint y: 281, distance: 11.1
click at [548, 281] on div "No worries, Dennis! Let me share some options with you. In Summerhill Village, …" at bounding box center [590, 297] width 296 height 42
click at [556, 276] on div "No worries, Dennis! Let me share some options with you. In Summerhill Village, …" at bounding box center [590, 297] width 296 height 42
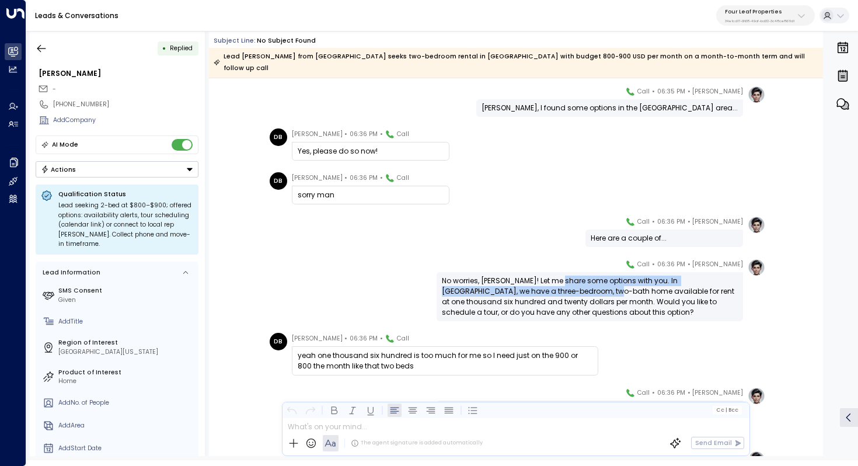
drag, startPoint x: 559, startPoint y: 273, endPoint x: 559, endPoint y: 281, distance: 8.2
click at [559, 281] on div "No worries, Dennis! Let me share some options with you. In Summerhill Village, …" at bounding box center [590, 297] width 296 height 42
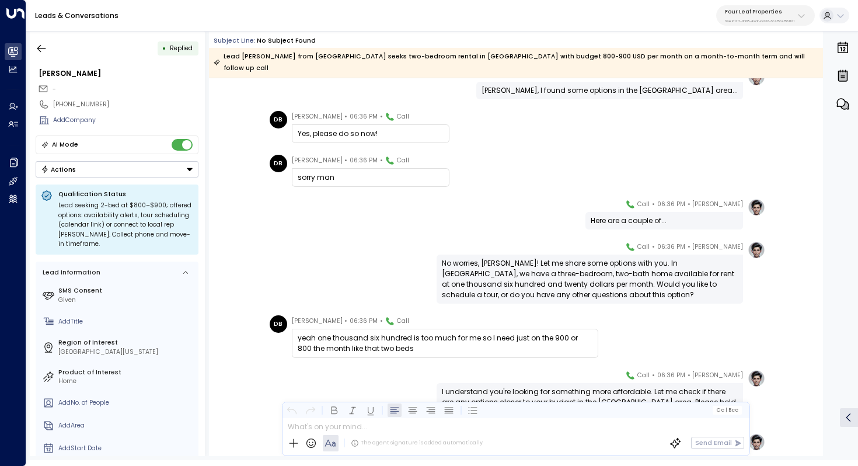
scroll to position [683, 0]
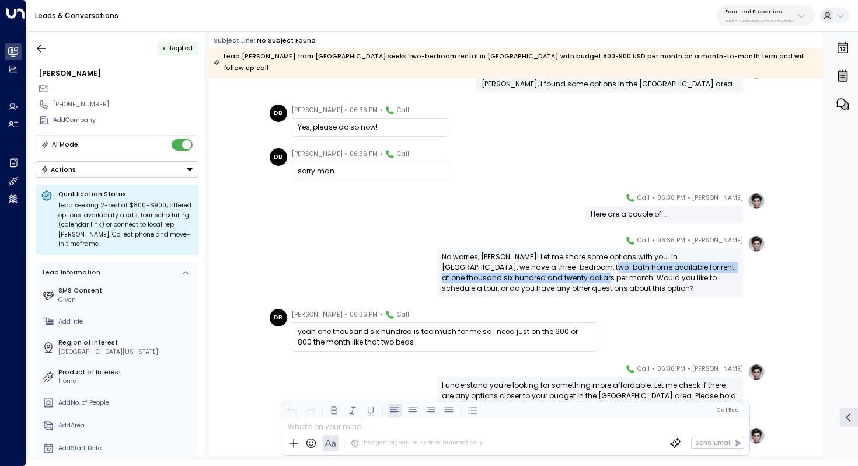
drag, startPoint x: 554, startPoint y: 256, endPoint x: 554, endPoint y: 265, distance: 8.8
click at [554, 265] on div "No worries, Dennis! Let me share some options with you. In Summerhill Village, …" at bounding box center [590, 273] width 296 height 42
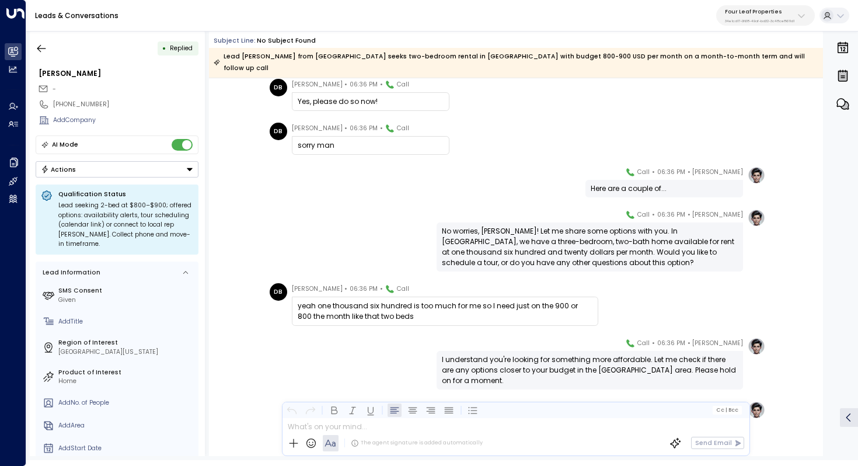
scroll to position [719, 0]
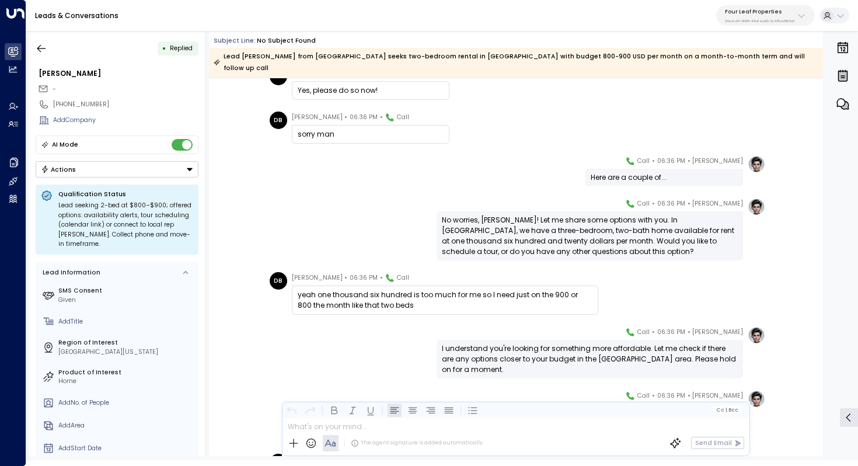
click at [546, 232] on div "No worries, Dennis! Let me share some options with you. In Summerhill Village, …" at bounding box center [590, 236] width 296 height 42
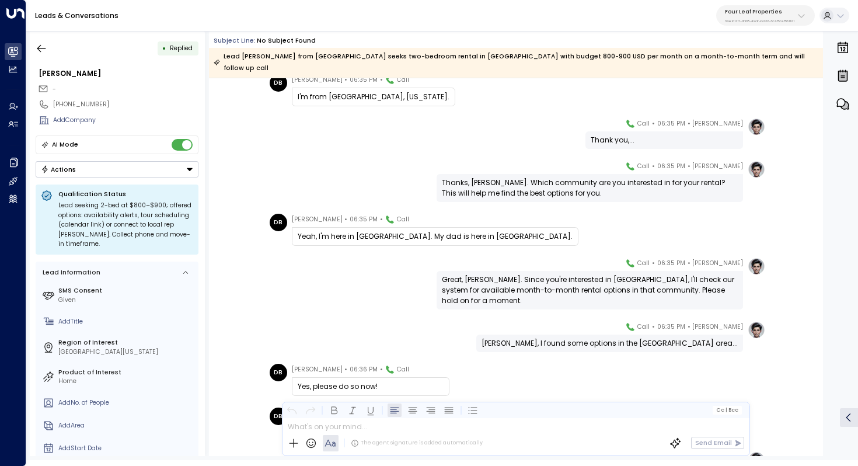
scroll to position [0, 0]
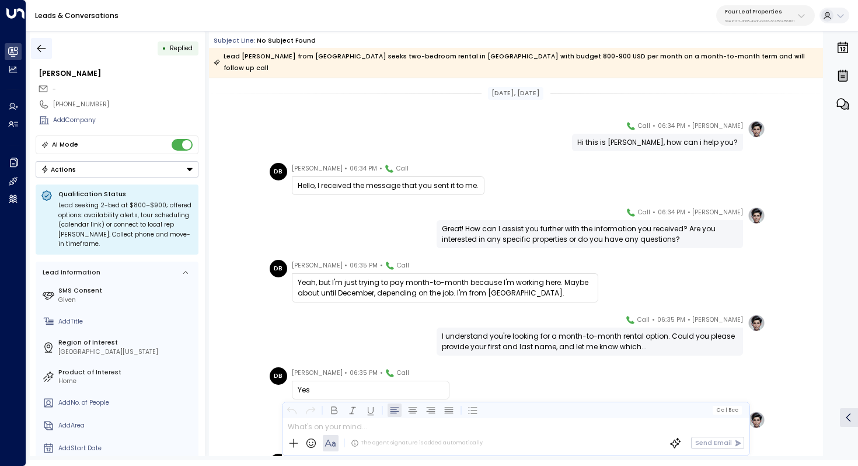
click at [41, 40] on button "button" at bounding box center [41, 48] width 21 height 21
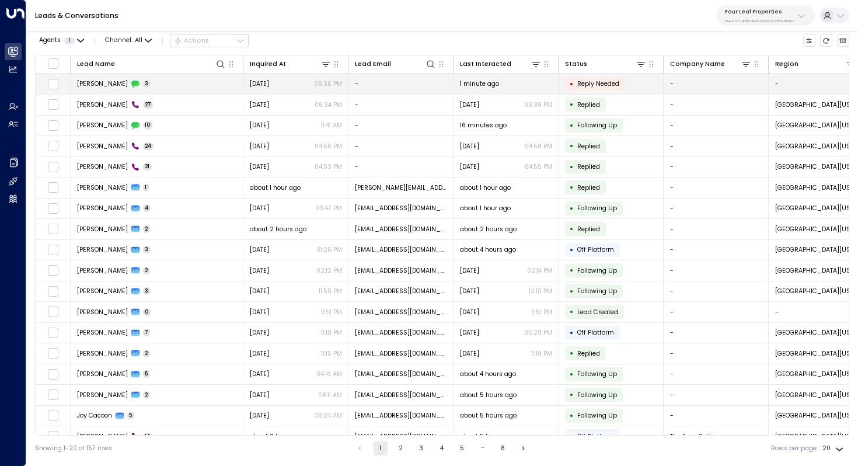
click at [162, 88] on td "Dennis Becerra 3" at bounding box center [157, 84] width 173 height 20
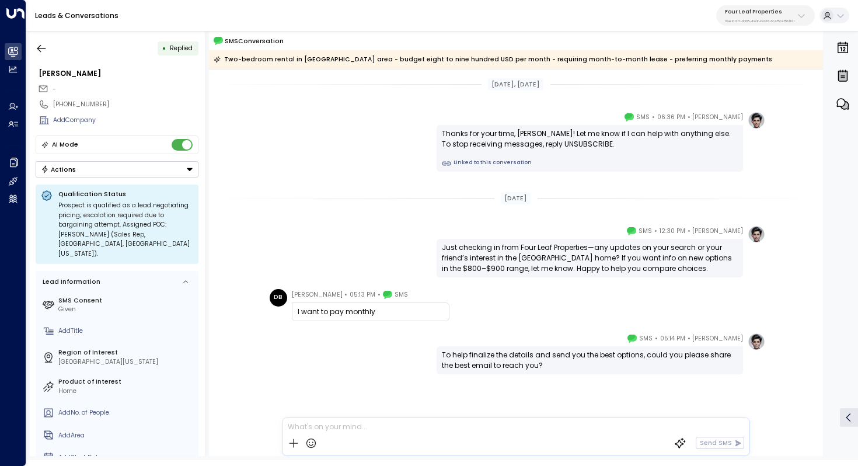
scroll to position [6, 0]
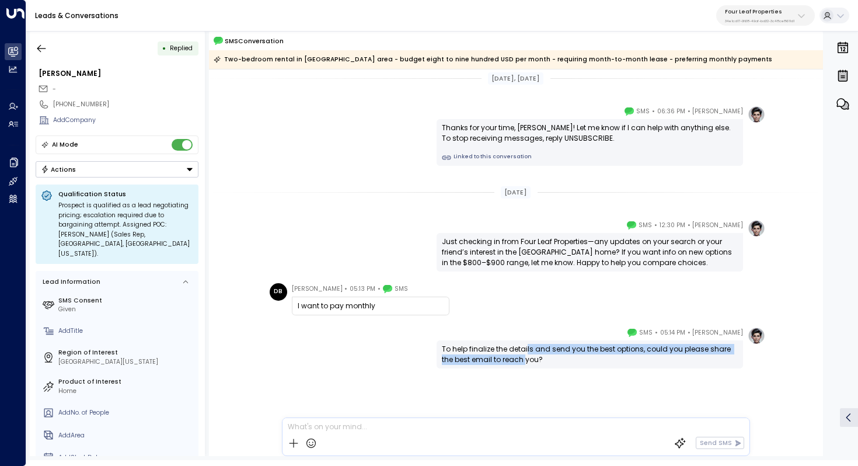
drag, startPoint x: 526, startPoint y: 350, endPoint x: 526, endPoint y: 359, distance: 8.8
click at [526, 359] on div "To help finalize the details and send you the best options, could you please sh…" at bounding box center [590, 354] width 296 height 21
click at [531, 359] on div "To help finalize the details and send you the best options, could you please sh…" at bounding box center [590, 354] width 296 height 21
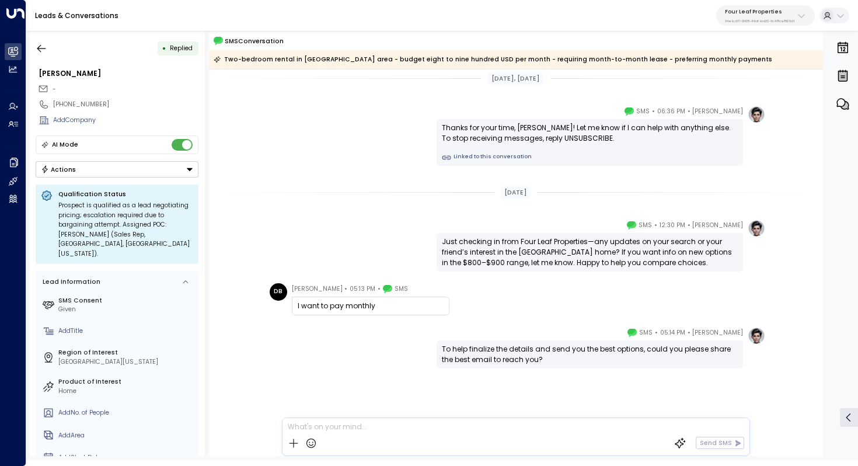
click at [596, 243] on div "Just checking in from Four Leaf Properties—any updates on your search or your f…" at bounding box center [590, 252] width 296 height 32
click at [44, 46] on icon "button" at bounding box center [42, 49] width 12 height 12
